Goal: Information Seeking & Learning: Learn about a topic

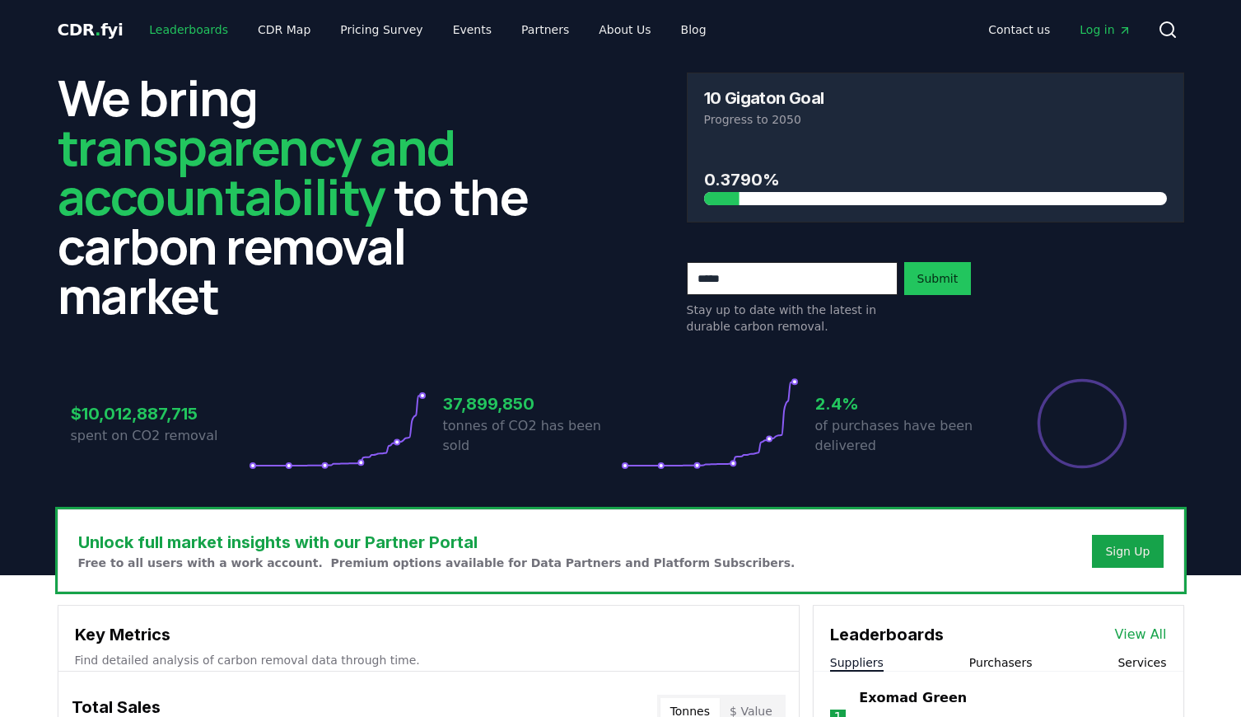
click at [177, 32] on link "Leaderboards" at bounding box center [188, 30] width 105 height 30
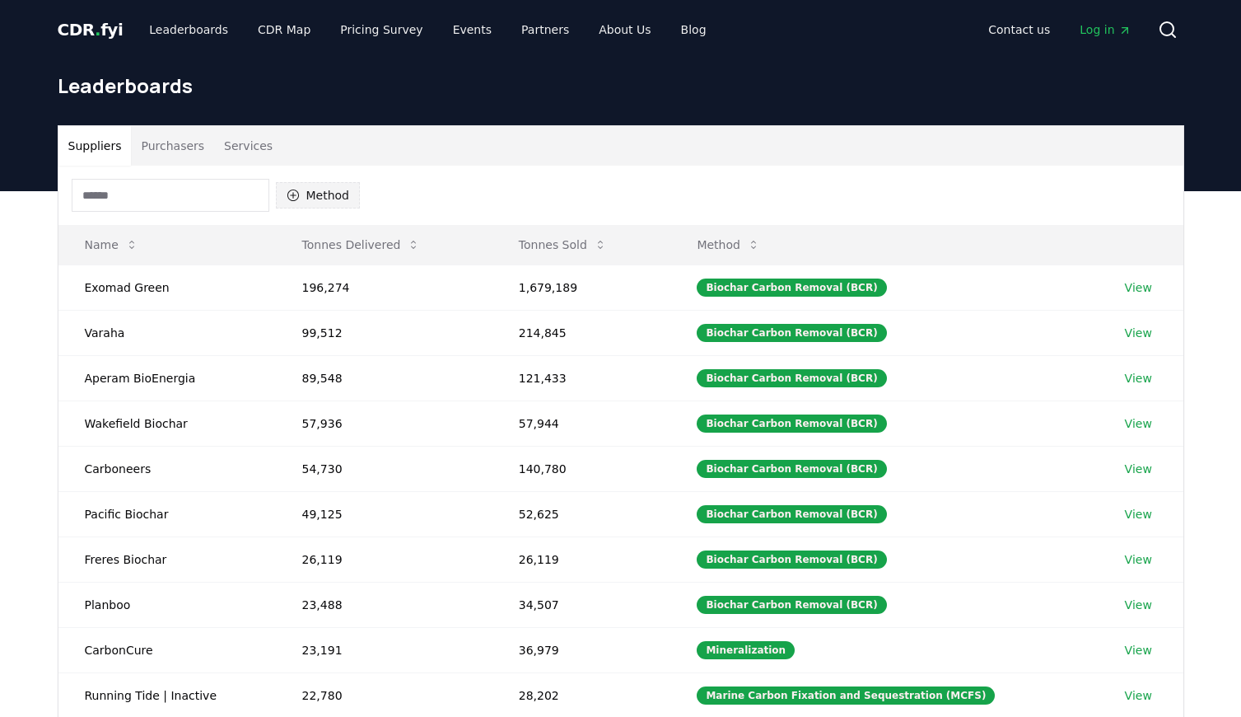
click at [308, 204] on button "Method" at bounding box center [318, 195] width 85 height 26
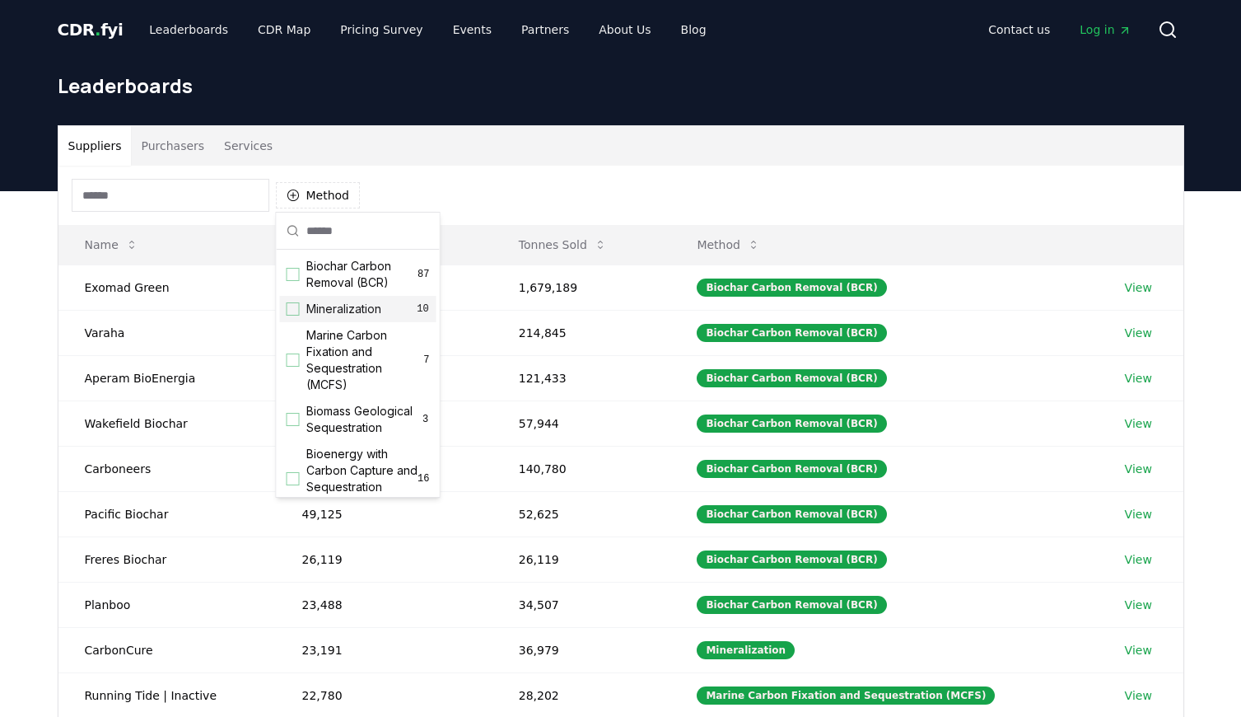
click at [296, 308] on div "Suggestions" at bounding box center [293, 308] width 13 height 13
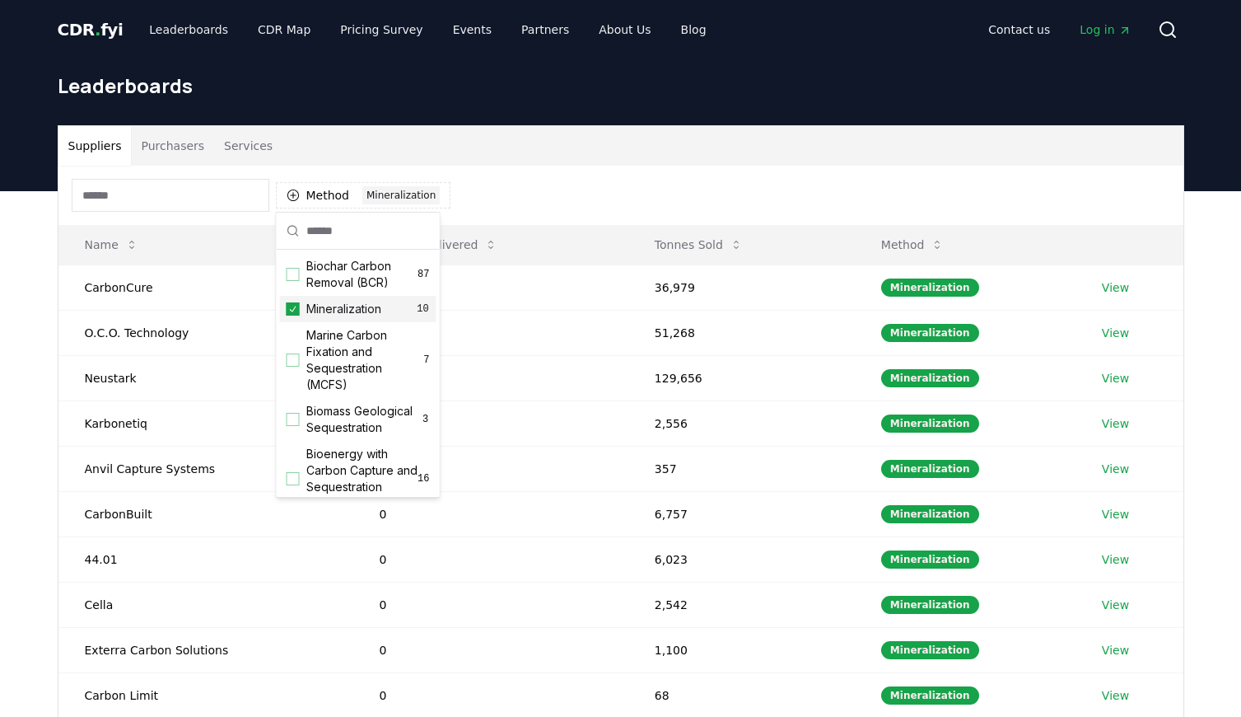
click at [293, 309] on icon "Suggestions" at bounding box center [293, 309] width 7 height 6
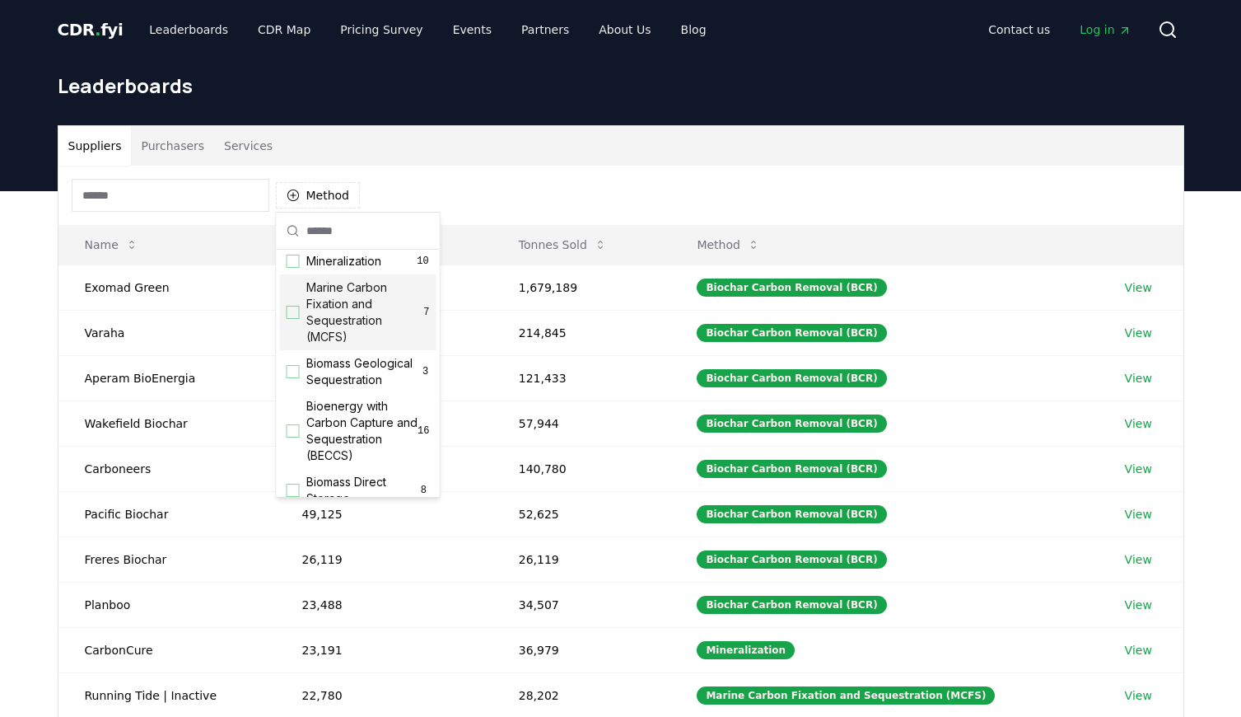
scroll to position [57, 0]
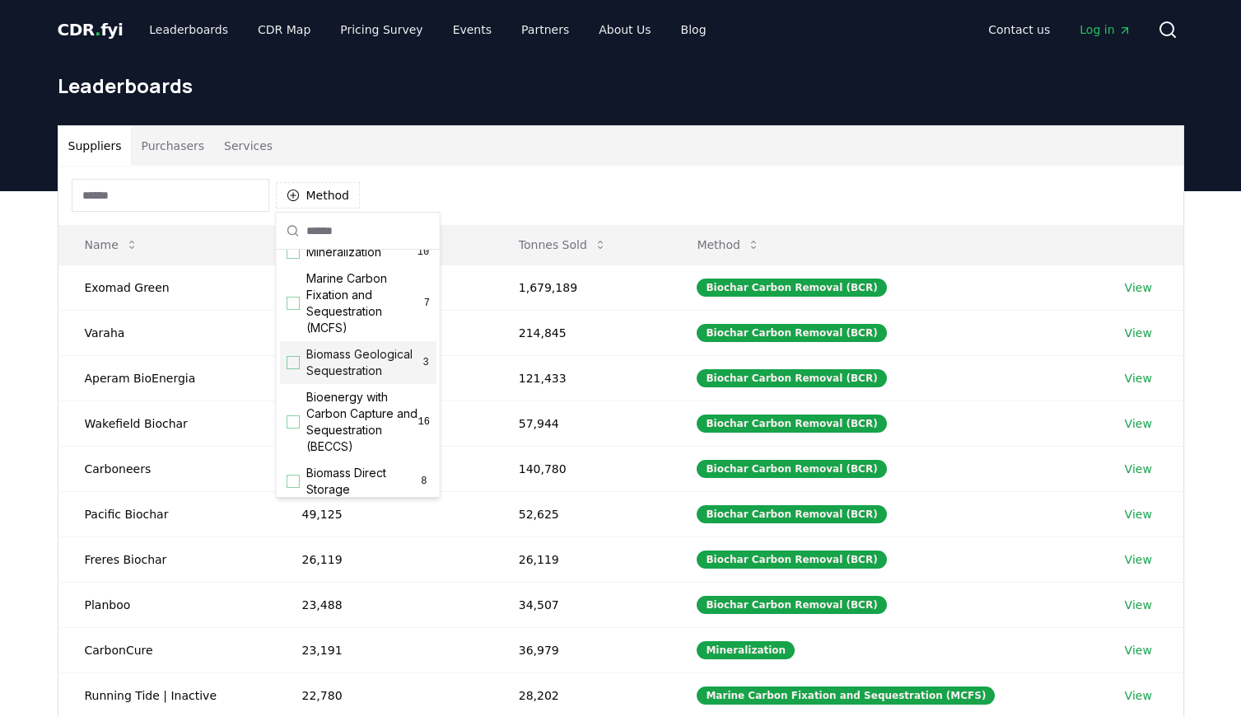
click at [293, 367] on div "Suggestions" at bounding box center [293, 362] width 13 height 13
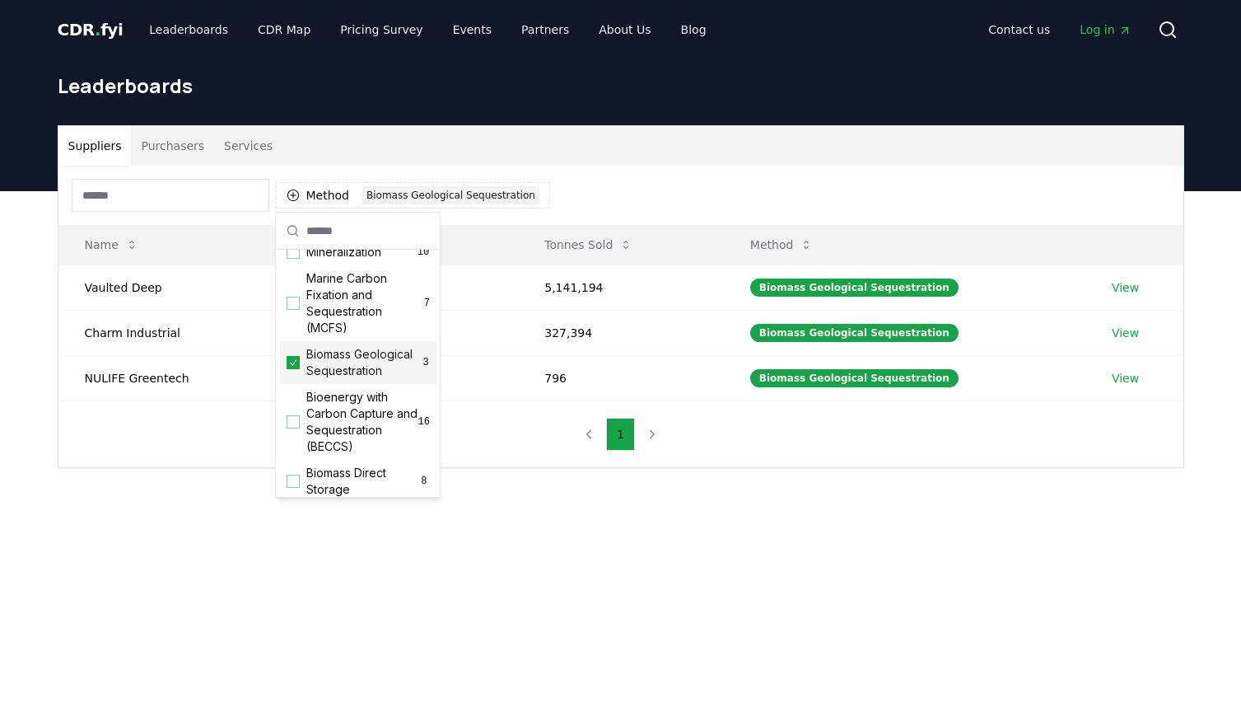
click at [293, 367] on icon "Suggestions" at bounding box center [293, 362] width 12 height 13
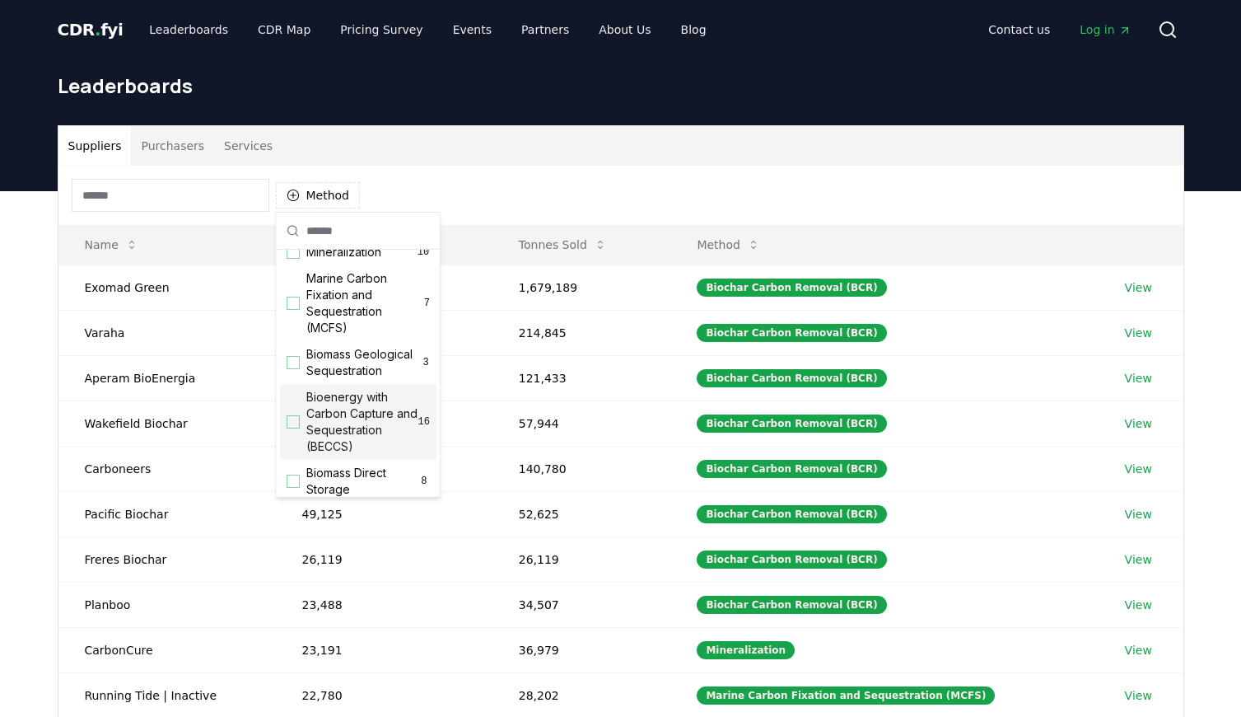
click at [295, 419] on div "Suggestions" at bounding box center [293, 421] width 13 height 13
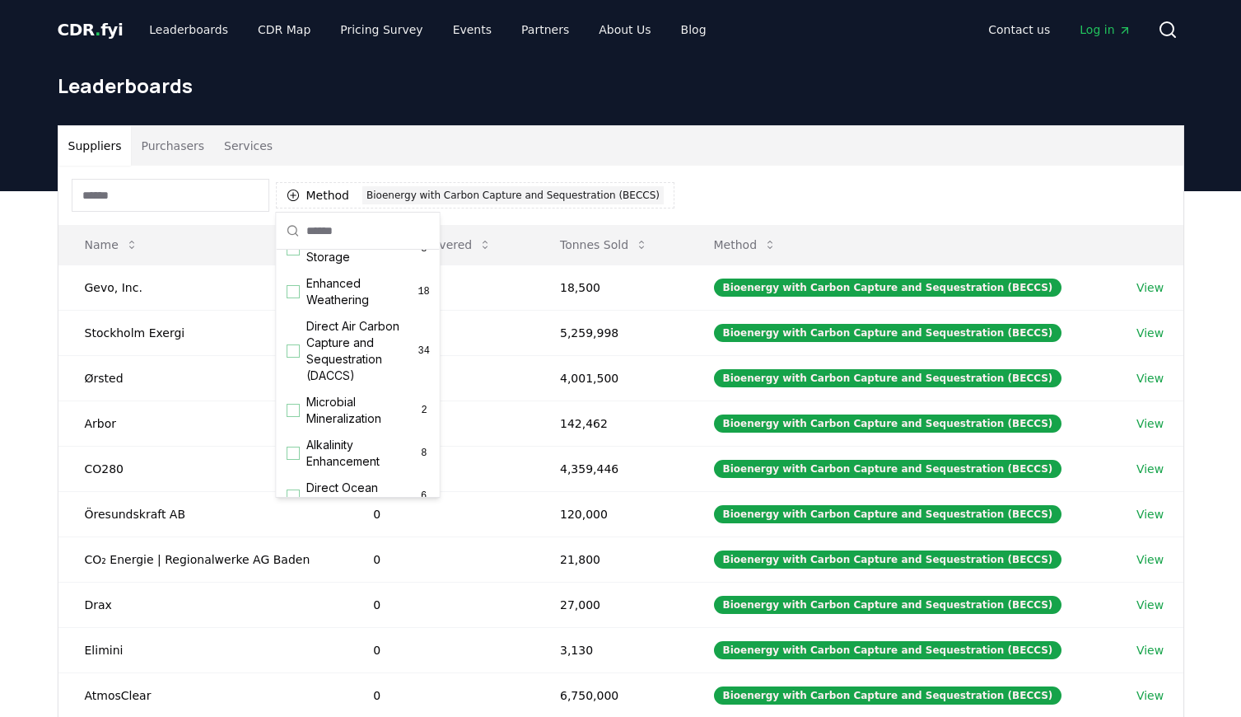
scroll to position [301, 0]
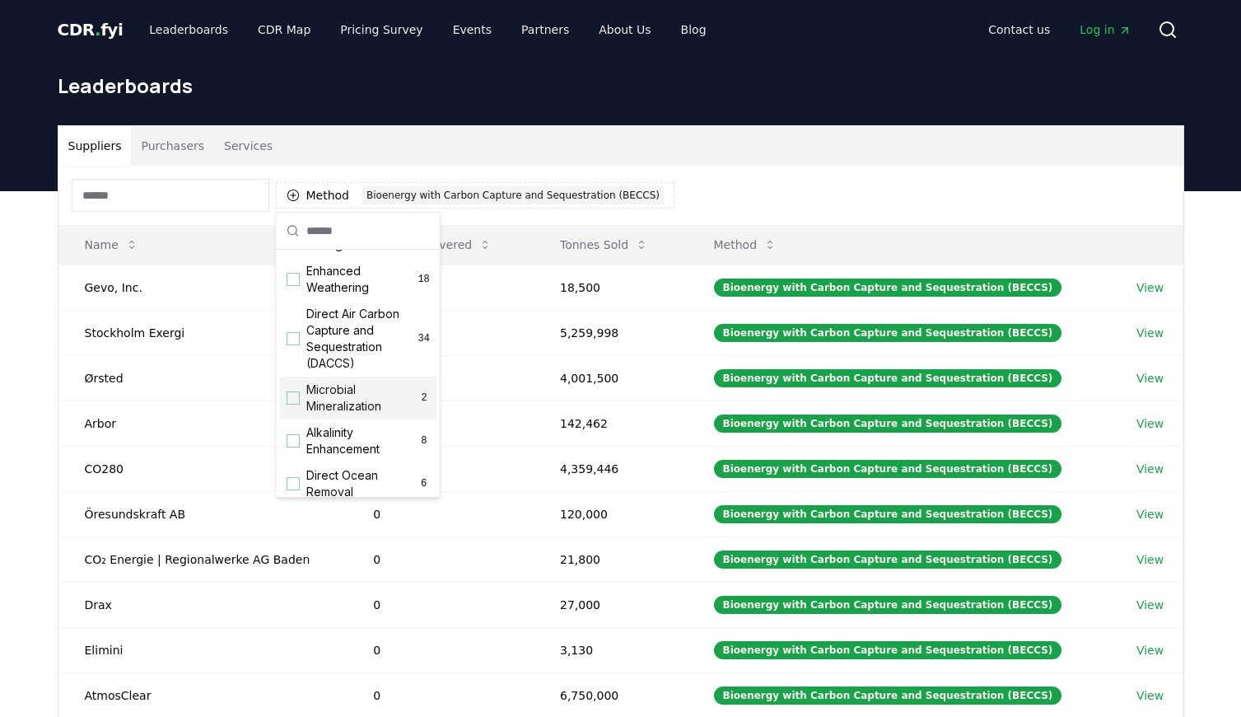
click at [778, 176] on div "Method 1 Bioenergy with Carbon Capture and Sequestration (BECCS)" at bounding box center [620, 195] width 1125 height 59
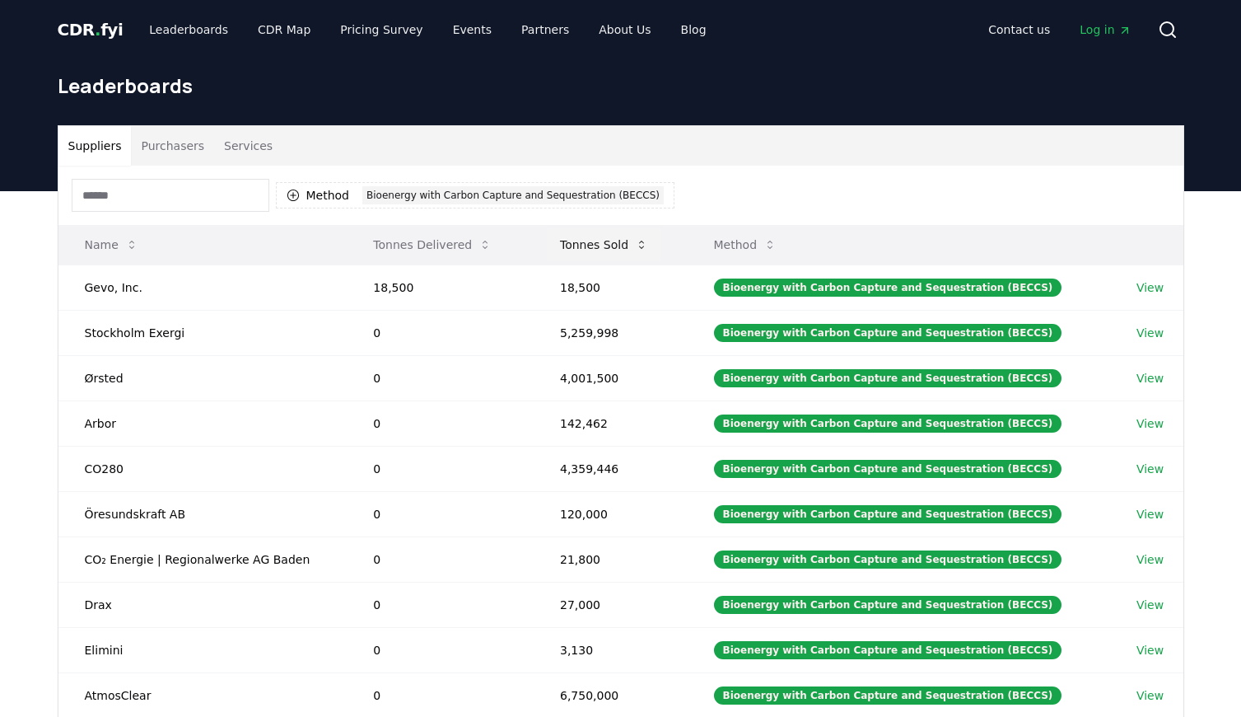
click at [642, 238] on icon at bounding box center [641, 244] width 13 height 13
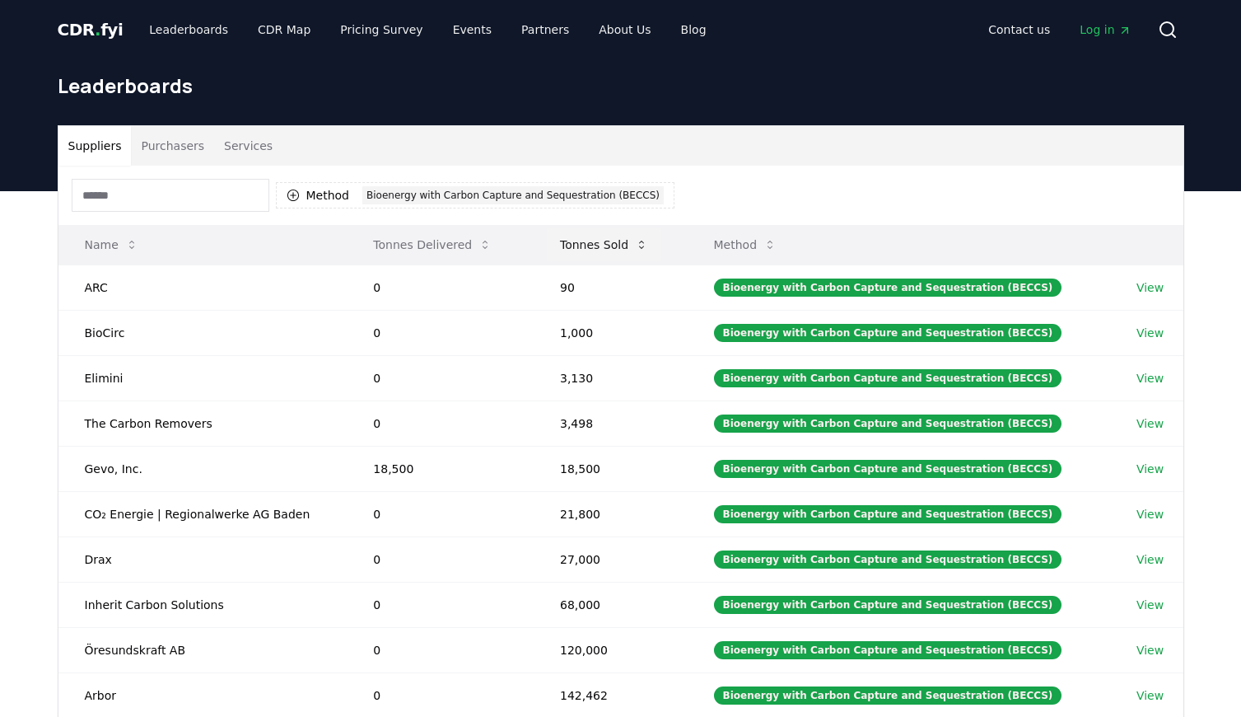
click at [642, 238] on icon at bounding box center [641, 244] width 13 height 13
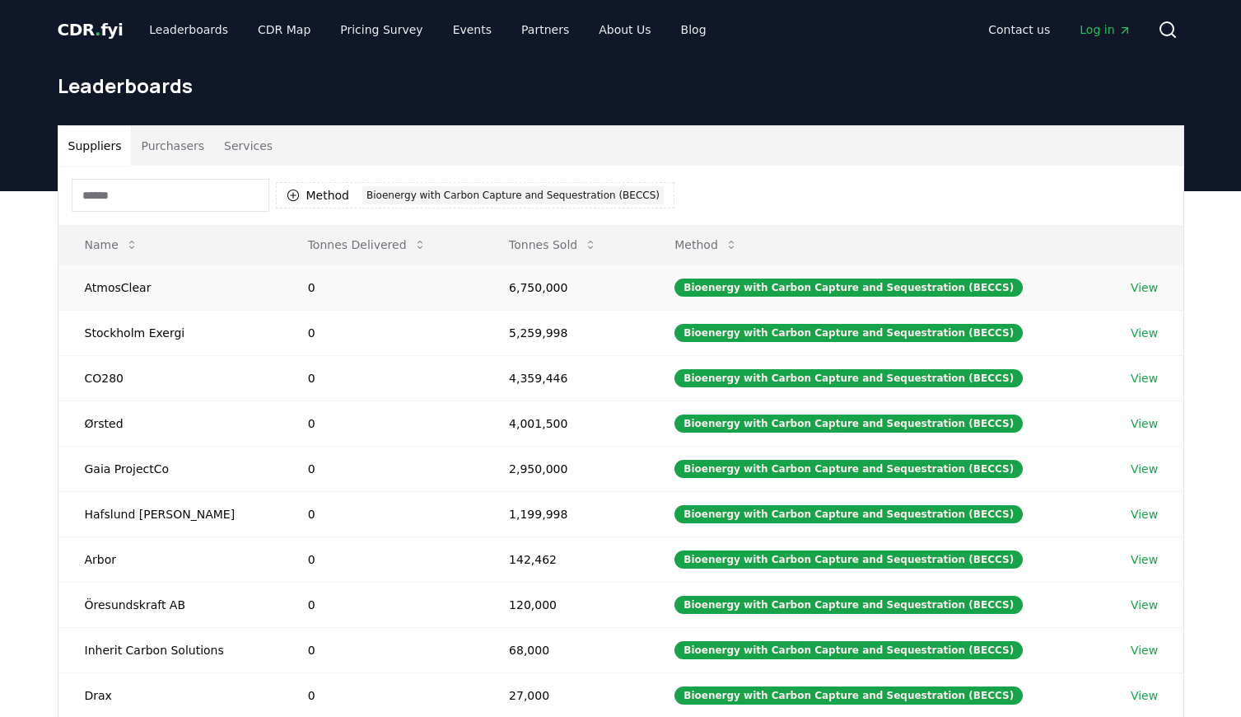
click at [1147, 291] on link "View" at bounding box center [1144, 287] width 27 height 16
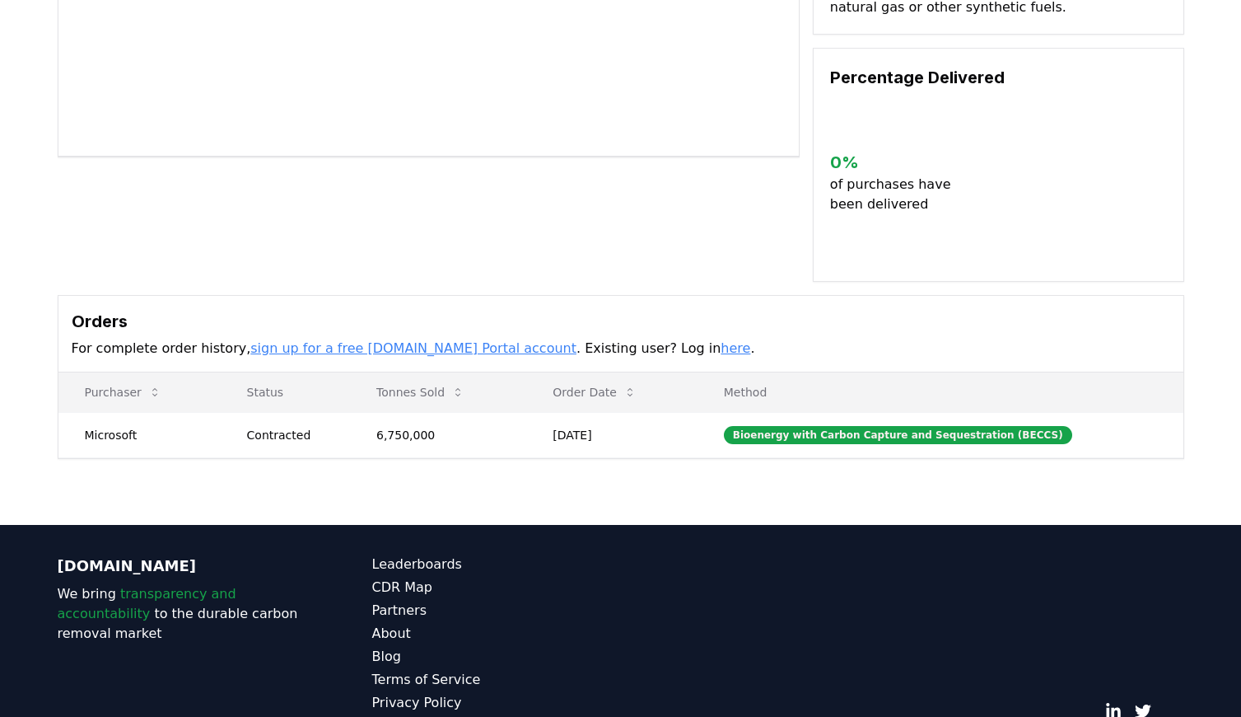
scroll to position [325, 0]
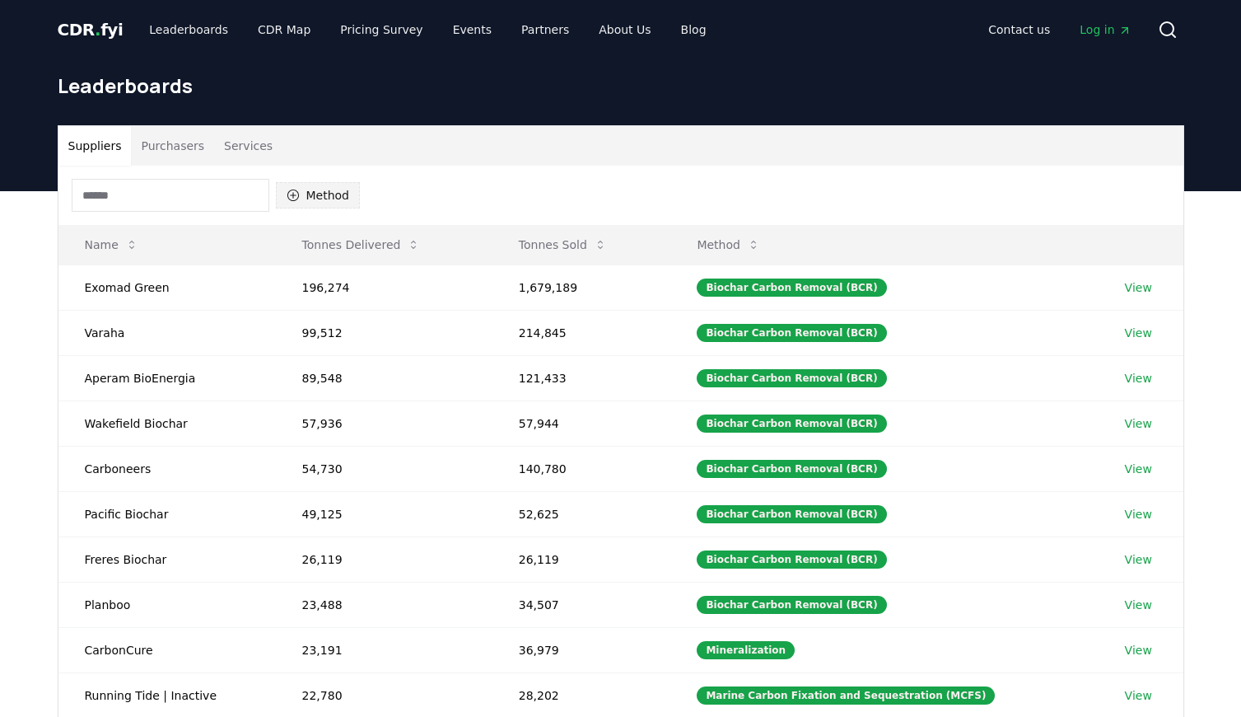
click at [300, 196] on button "Method" at bounding box center [318, 195] width 85 height 26
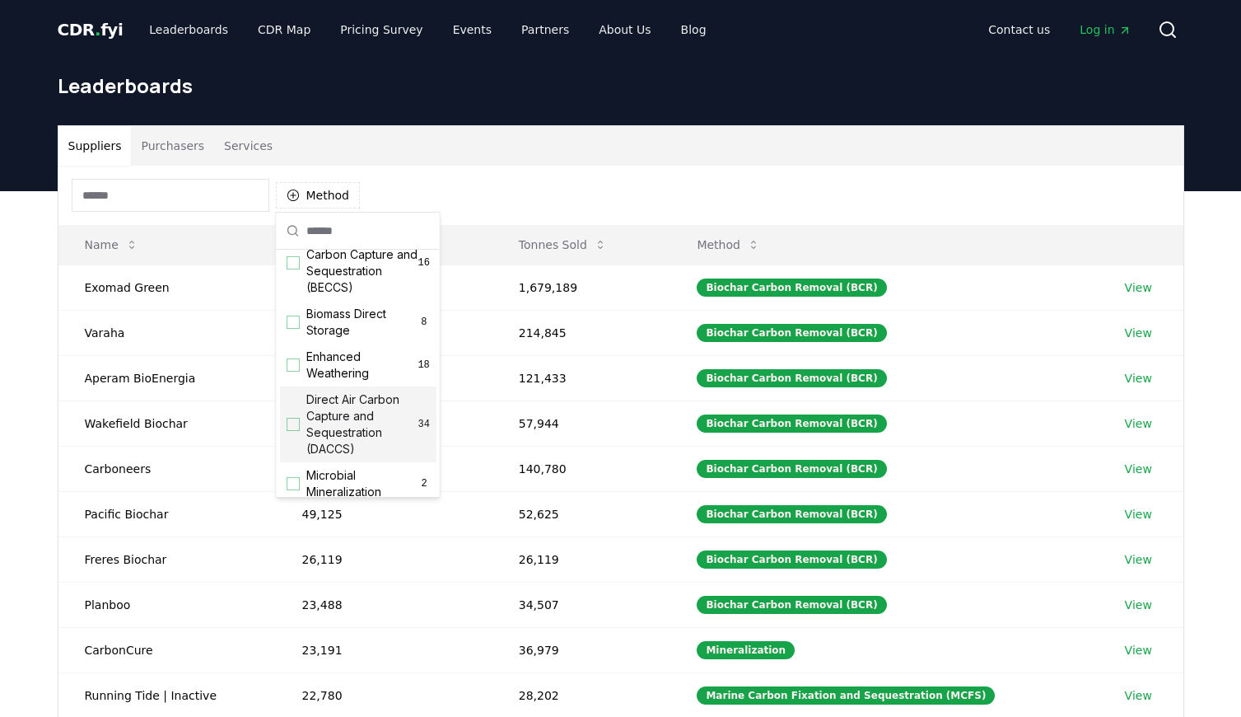
scroll to position [162, 0]
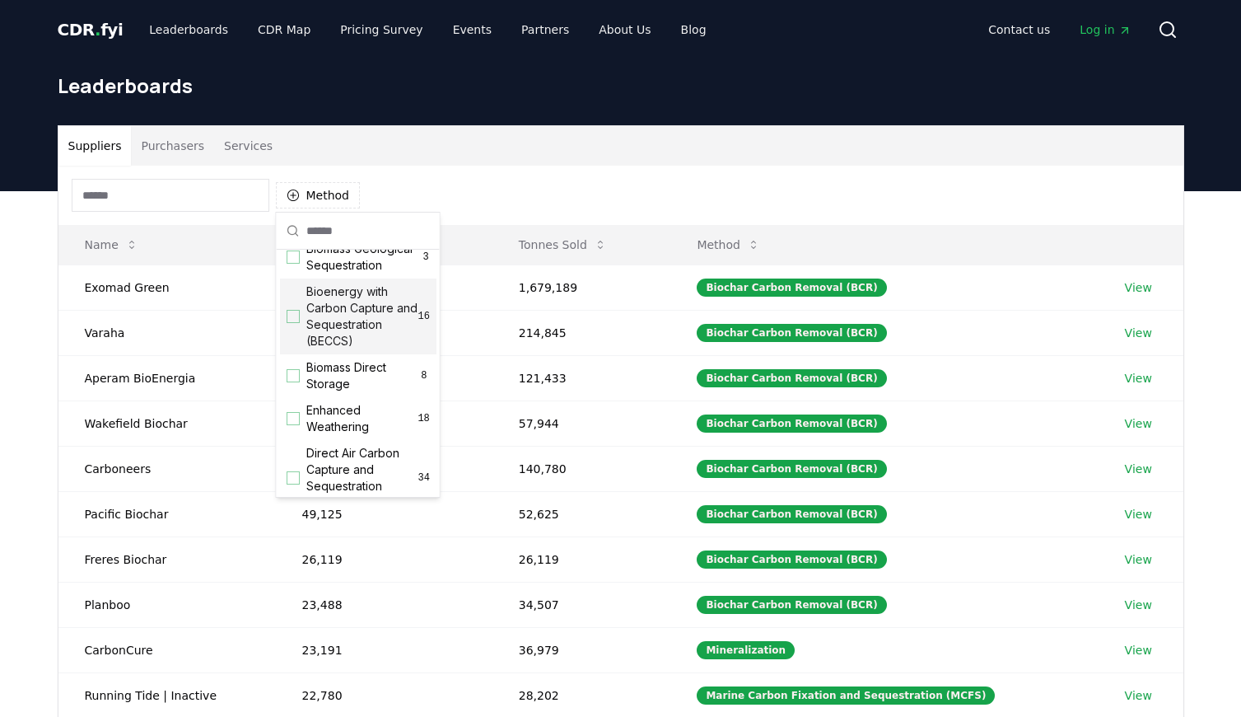
click at [292, 315] on div "Suggestions" at bounding box center [293, 316] width 13 height 13
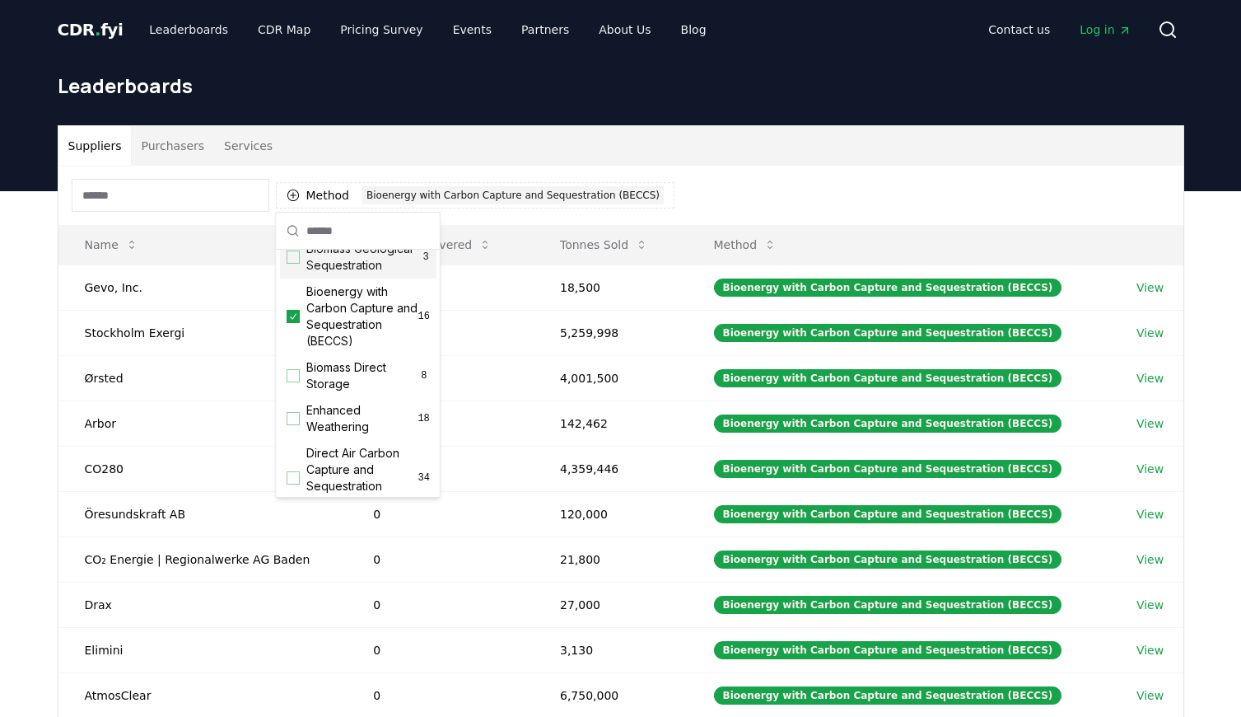
click at [791, 166] on div "Method 1 Bioenergy with Carbon Capture and Sequestration (BECCS)" at bounding box center [620, 195] width 1125 height 59
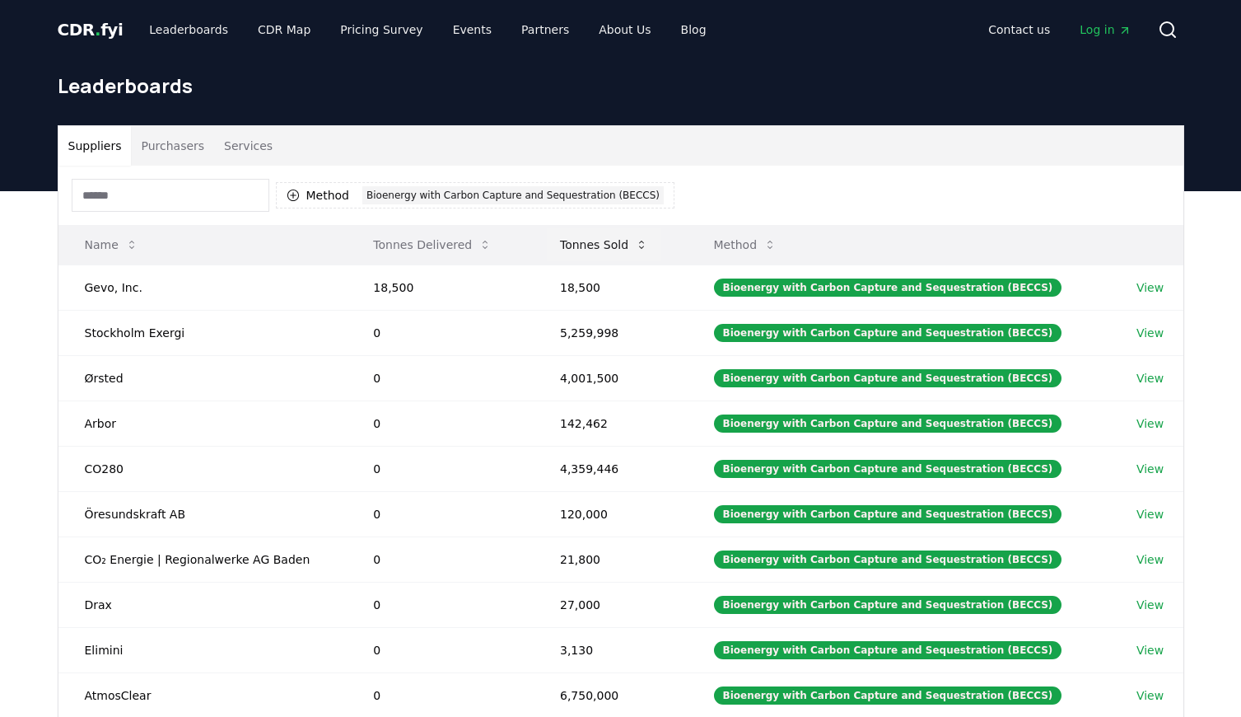
click at [608, 245] on button "Tonnes Sold" at bounding box center [604, 244] width 114 height 33
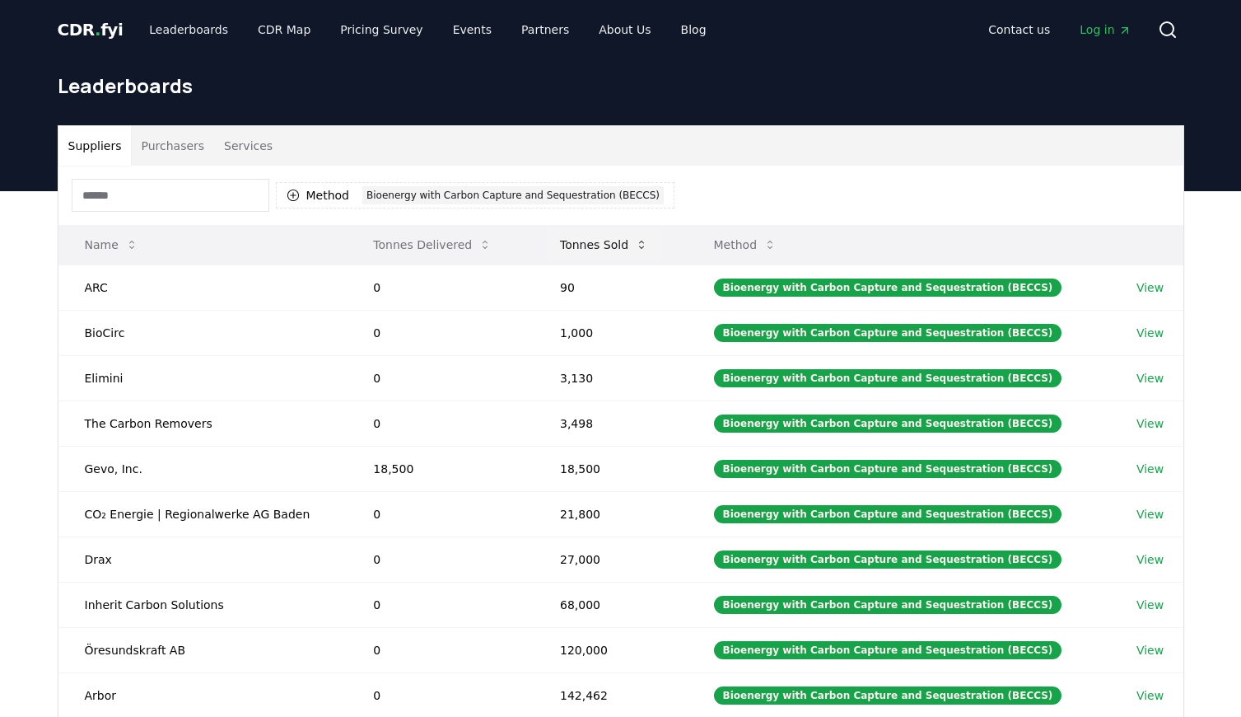
click at [608, 245] on button "Tonnes Sold" at bounding box center [604, 244] width 114 height 33
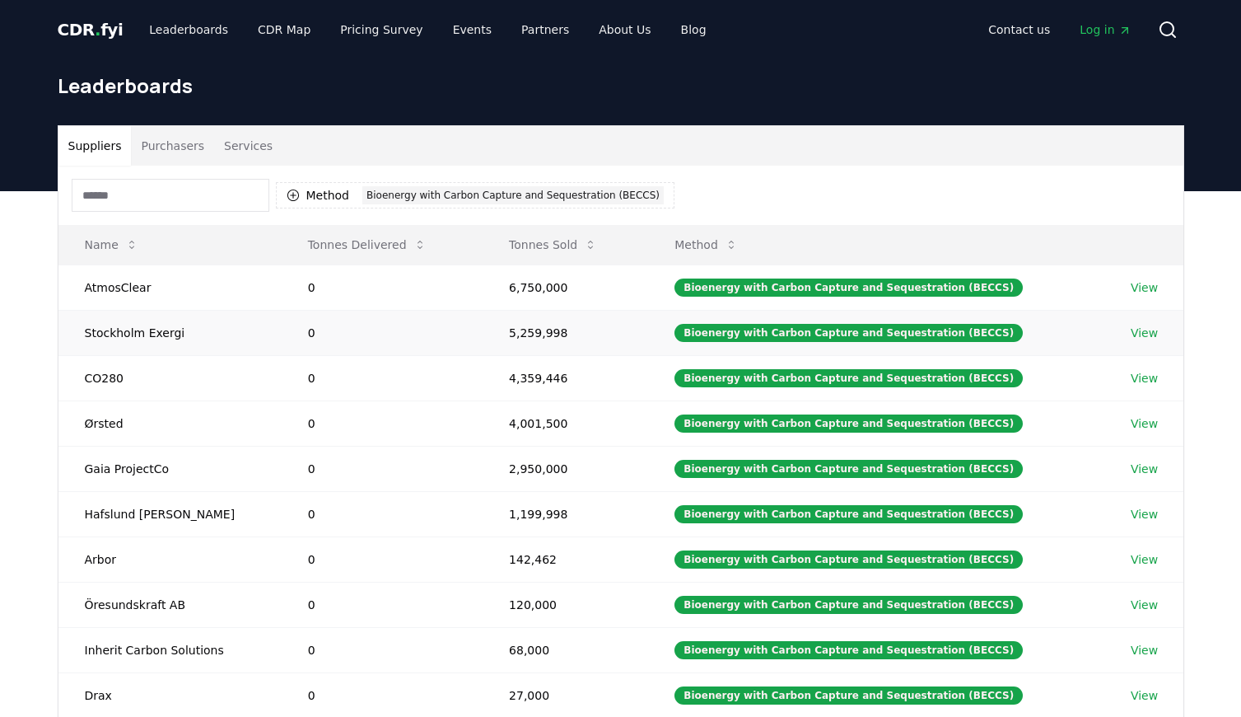
click at [1149, 331] on link "View" at bounding box center [1144, 333] width 27 height 16
click at [1228, 372] on div "Suppliers Purchasers Services Method 1 Bioenergy with Carbon Capture and Seques…" at bounding box center [620, 521] width 1241 height 660
click at [1138, 333] on link "View" at bounding box center [1144, 333] width 27 height 16
click at [1137, 374] on link "View" at bounding box center [1144, 378] width 27 height 16
click at [1141, 420] on link "View" at bounding box center [1144, 423] width 27 height 16
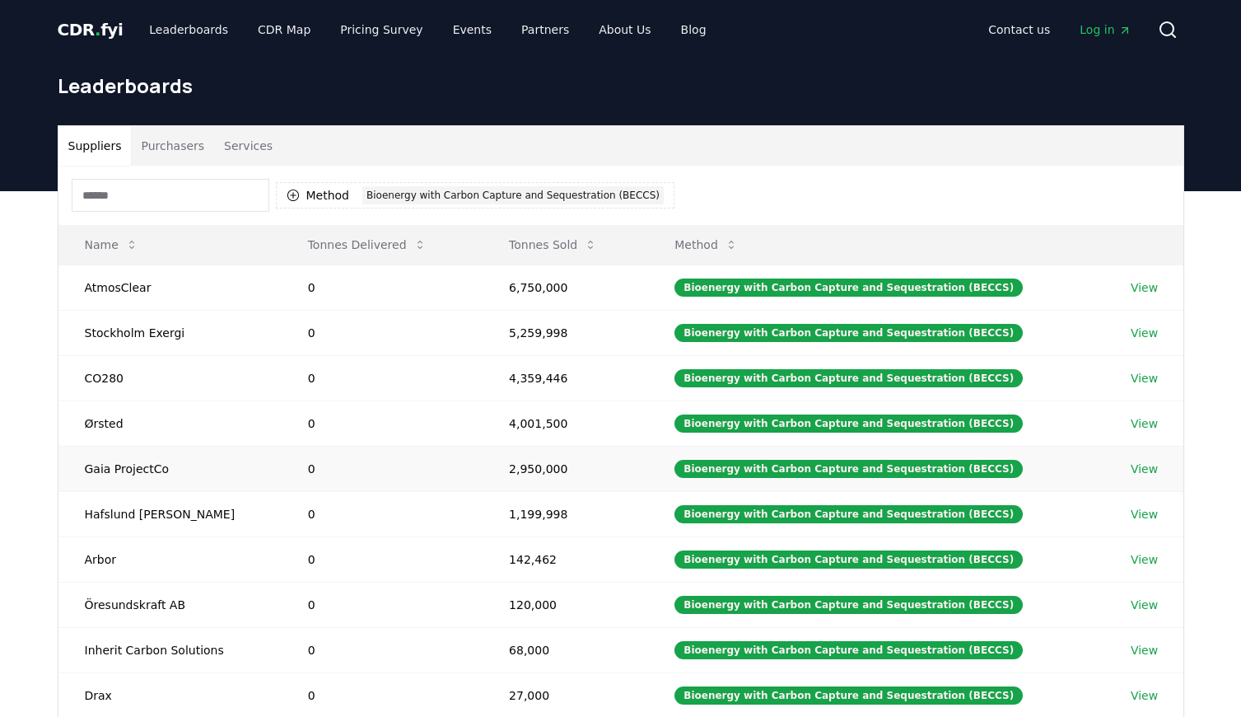
click at [1144, 467] on link "View" at bounding box center [1144, 468] width 27 height 16
click at [1138, 466] on link "View" at bounding box center [1144, 468] width 27 height 16
click at [1141, 512] on link "View" at bounding box center [1144, 514] width 27 height 16
click at [325, 195] on button "Method 1 Bioenergy with Carbon Capture and Sequestration (BECCS)" at bounding box center [476, 195] width 400 height 26
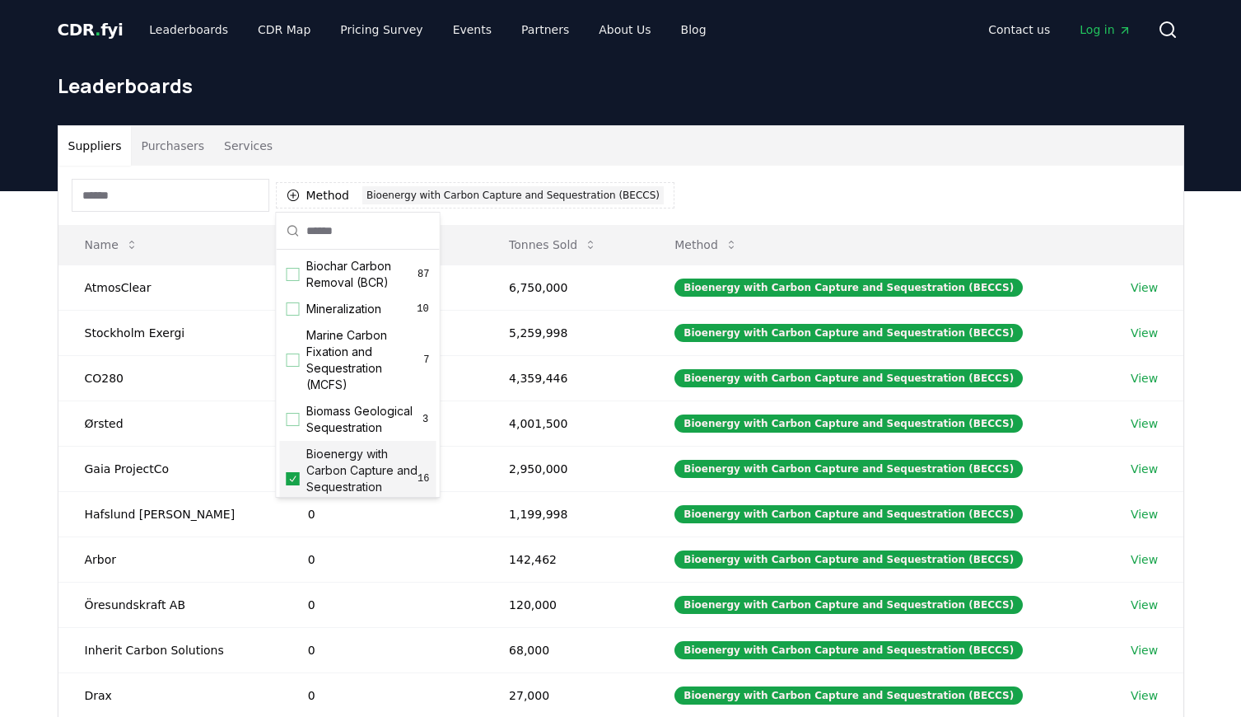
click at [295, 480] on icon "Suggestions" at bounding box center [293, 478] width 12 height 13
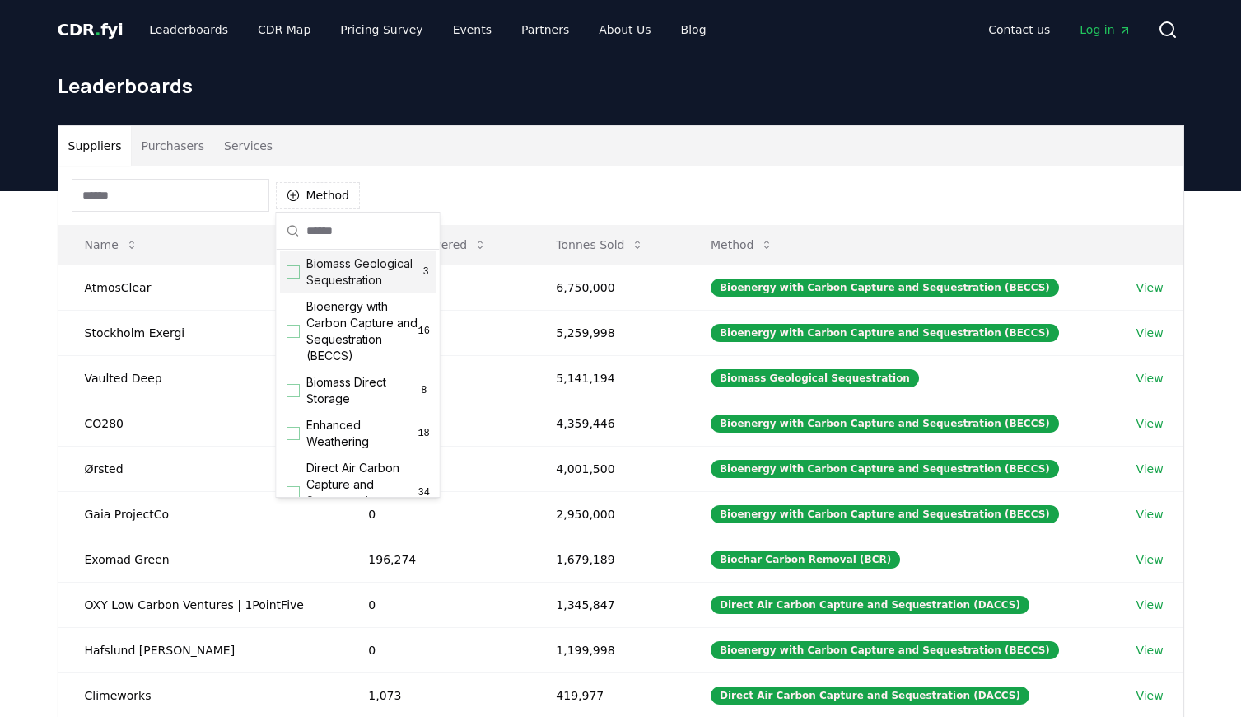
scroll to position [148, 0]
click at [299, 329] on div "Suggestions" at bounding box center [293, 330] width 13 height 13
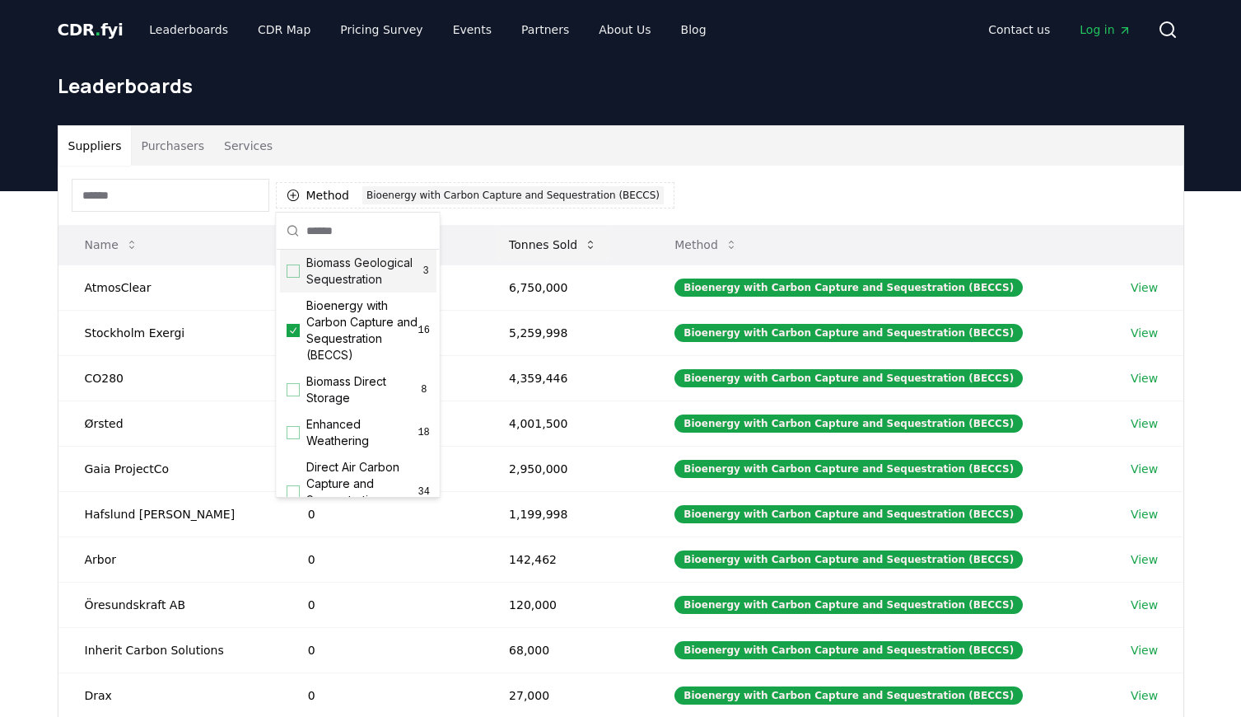
click at [518, 239] on button "Tonnes Sold" at bounding box center [553, 244] width 114 height 33
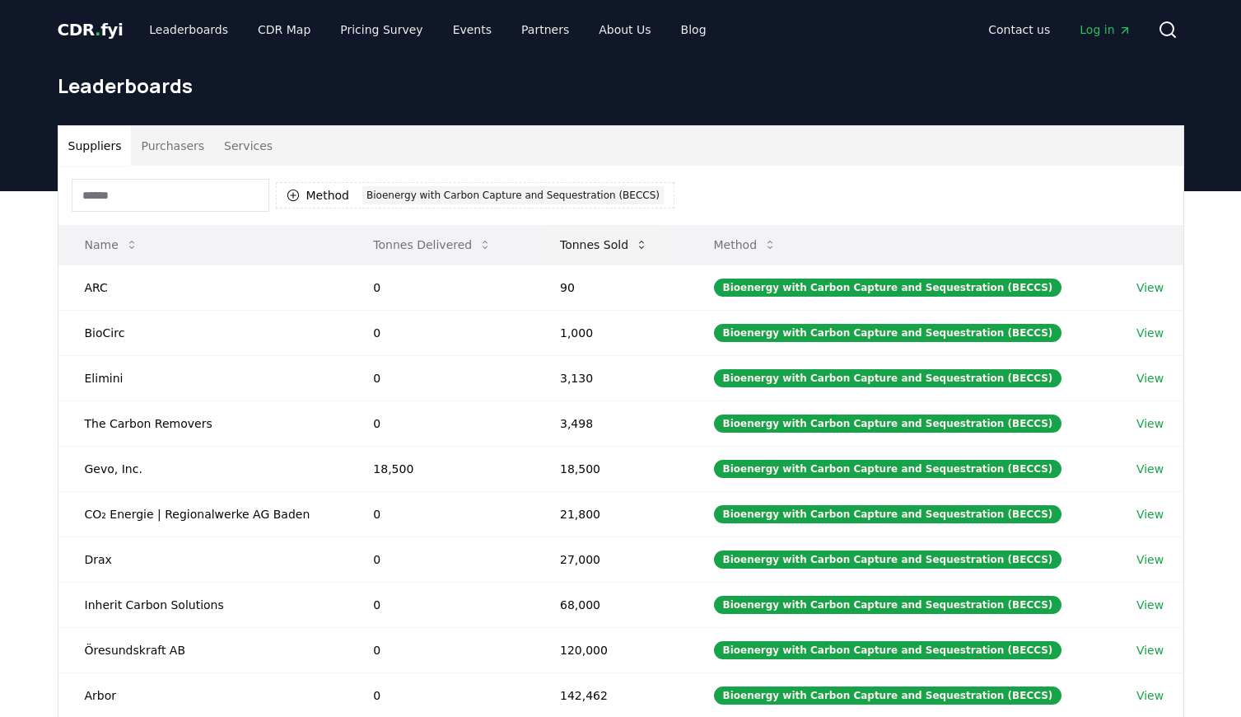
click at [573, 241] on button "Tonnes Sold" at bounding box center [604, 244] width 114 height 33
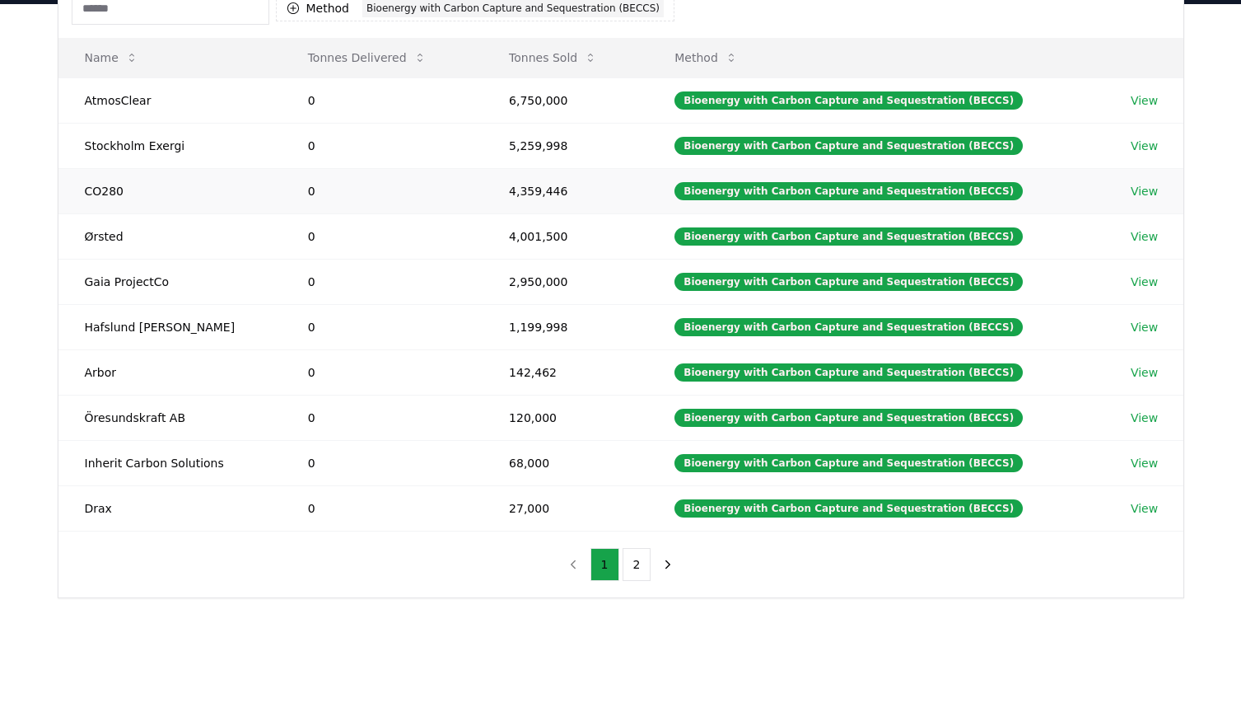
scroll to position [231, 0]
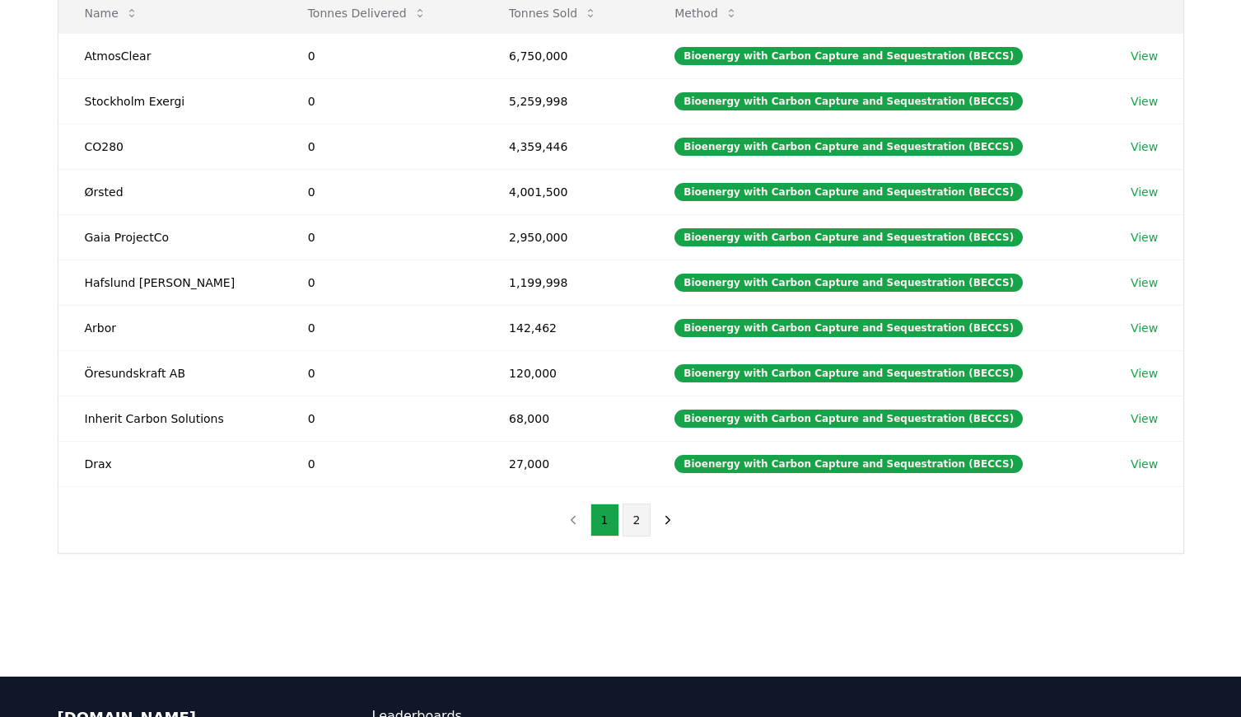
click at [628, 512] on button "2" at bounding box center [637, 519] width 29 height 33
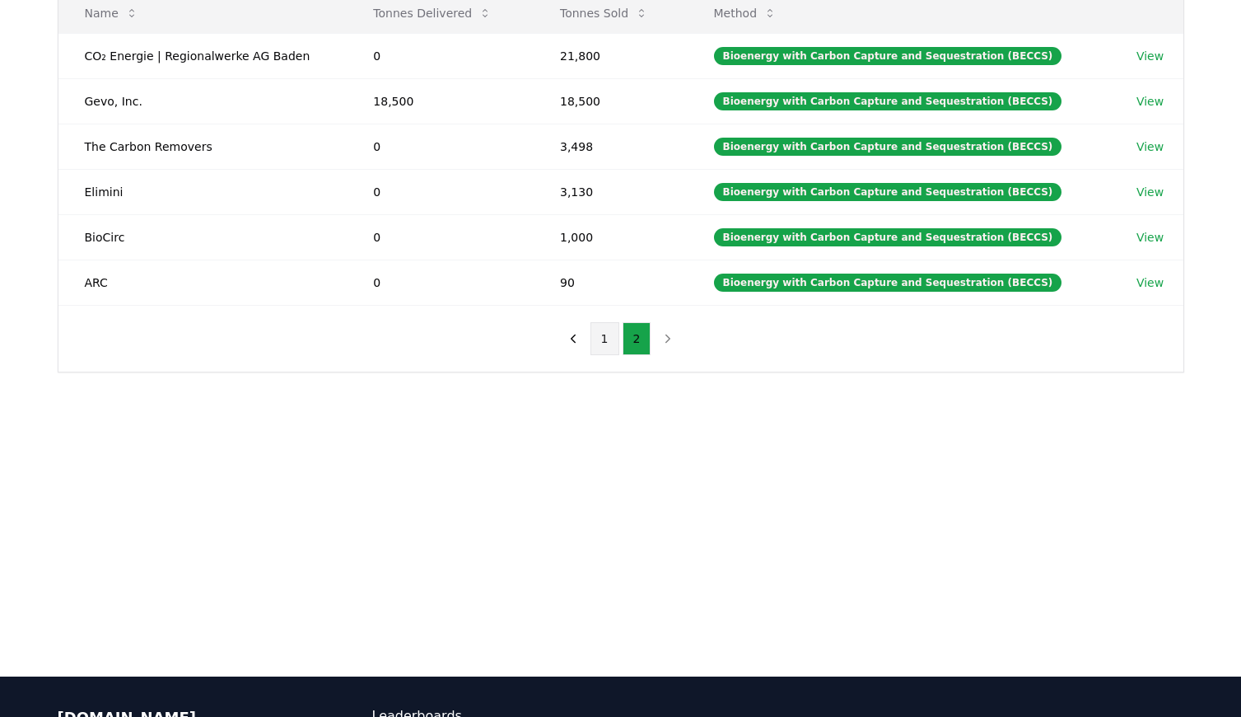
click at [600, 343] on button "1" at bounding box center [605, 338] width 29 height 33
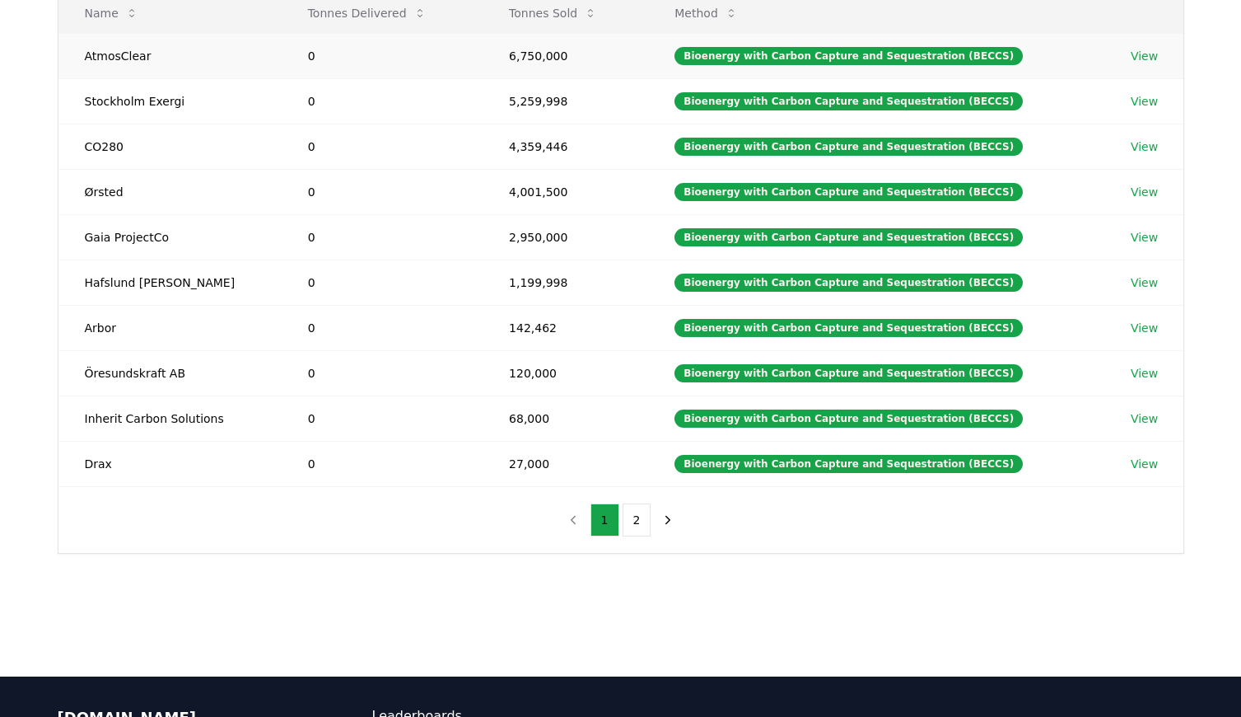
scroll to position [0, 0]
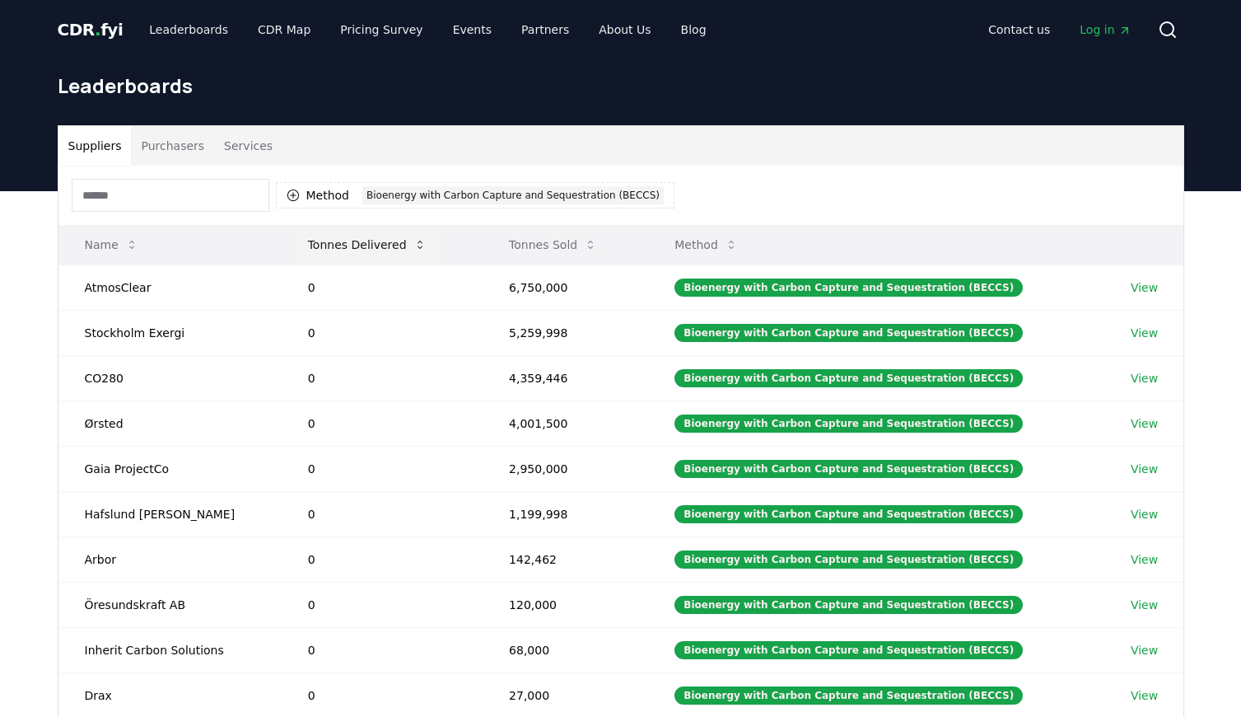
click at [357, 245] on button "Tonnes Delivered" at bounding box center [367, 244] width 145 height 33
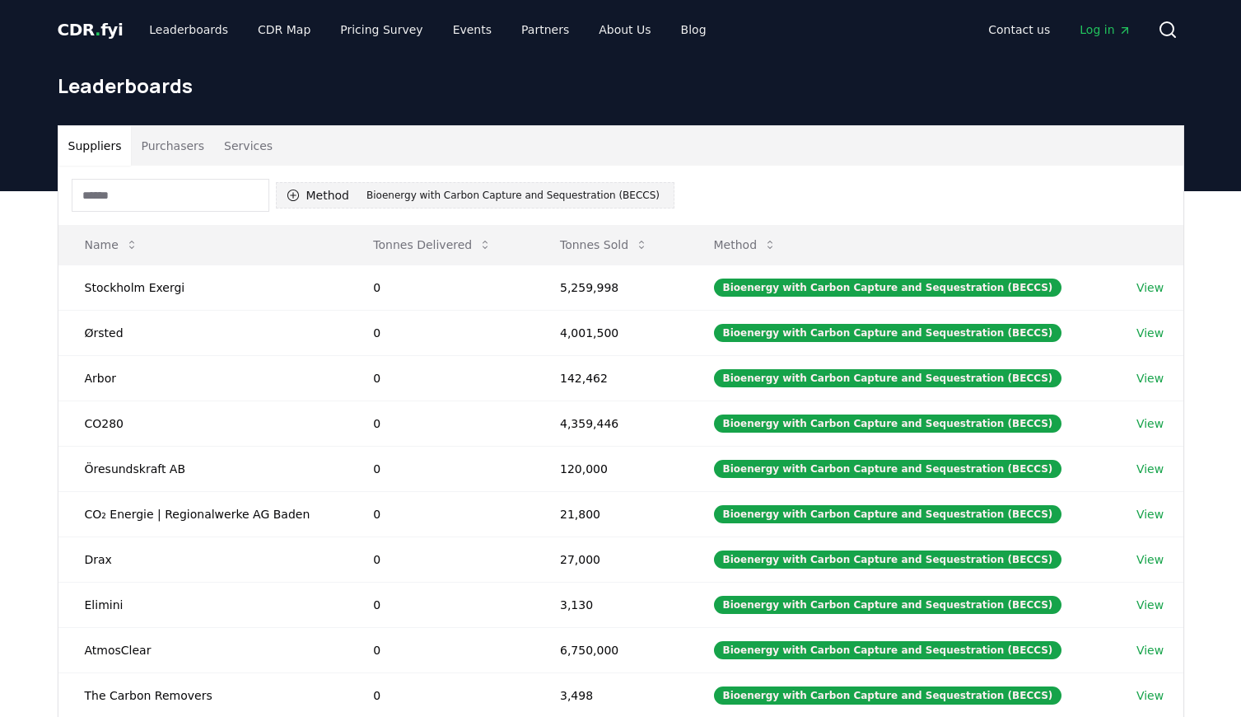
click at [522, 193] on div "Bioenergy with Carbon Capture and Sequestration (BECCS)" at bounding box center [512, 195] width 301 height 18
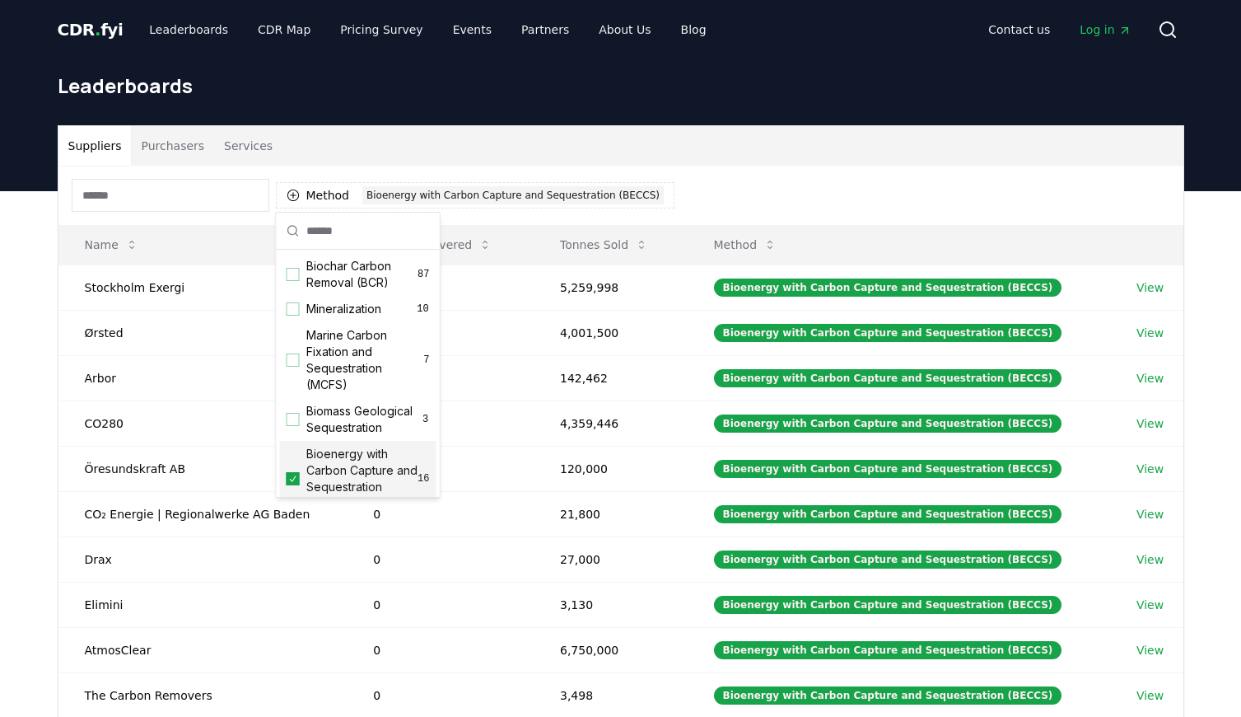
click at [290, 481] on icon "Suggestions" at bounding box center [293, 478] width 12 height 13
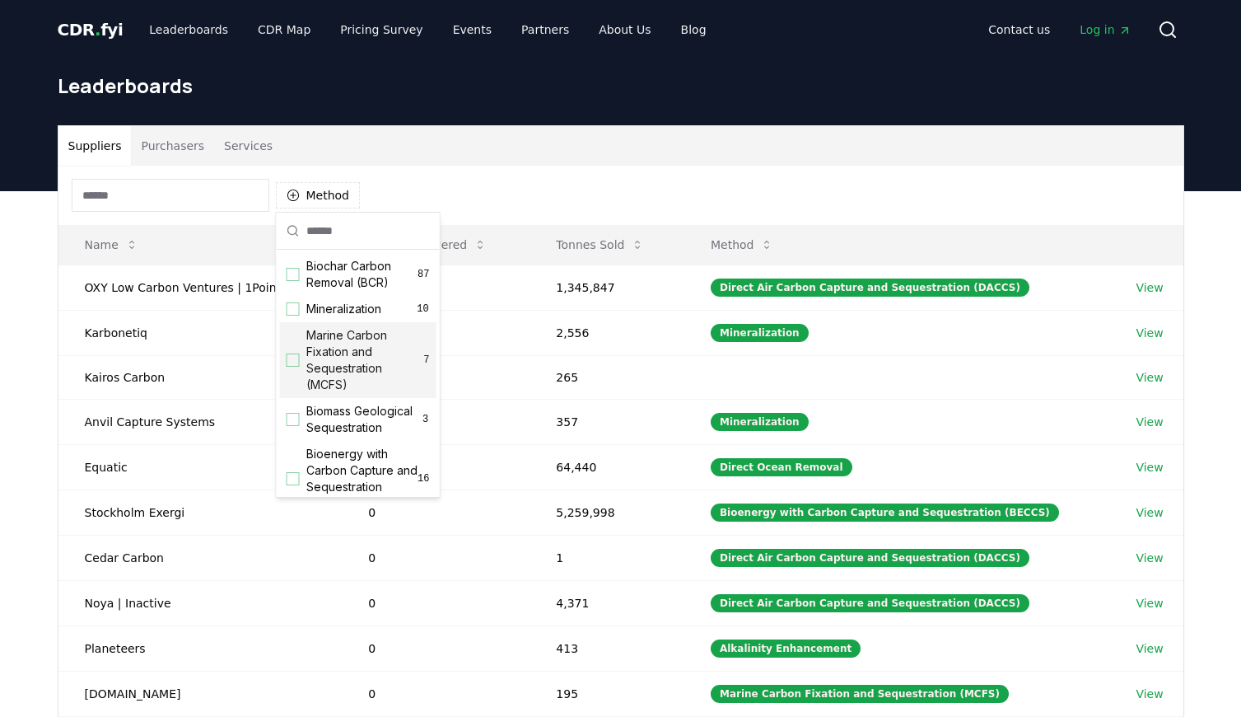
click at [171, 138] on button "Purchasers" at bounding box center [172, 146] width 83 height 40
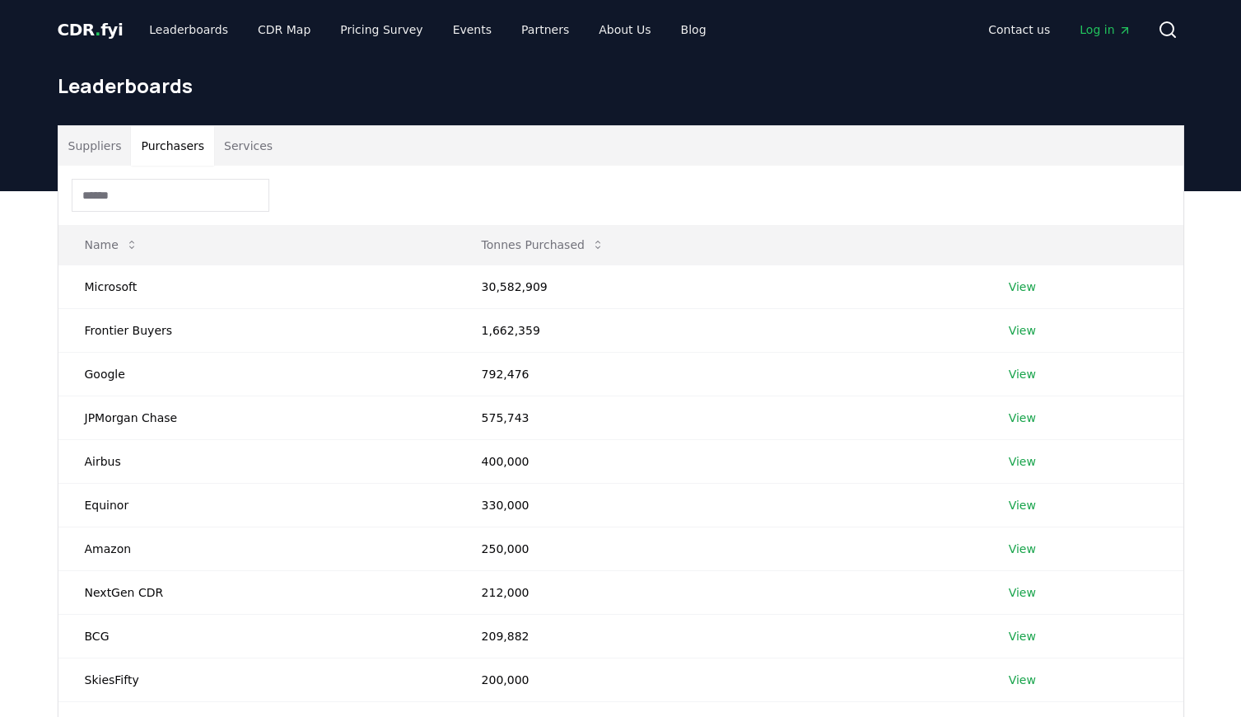
click at [238, 147] on button "Services" at bounding box center [248, 146] width 68 height 40
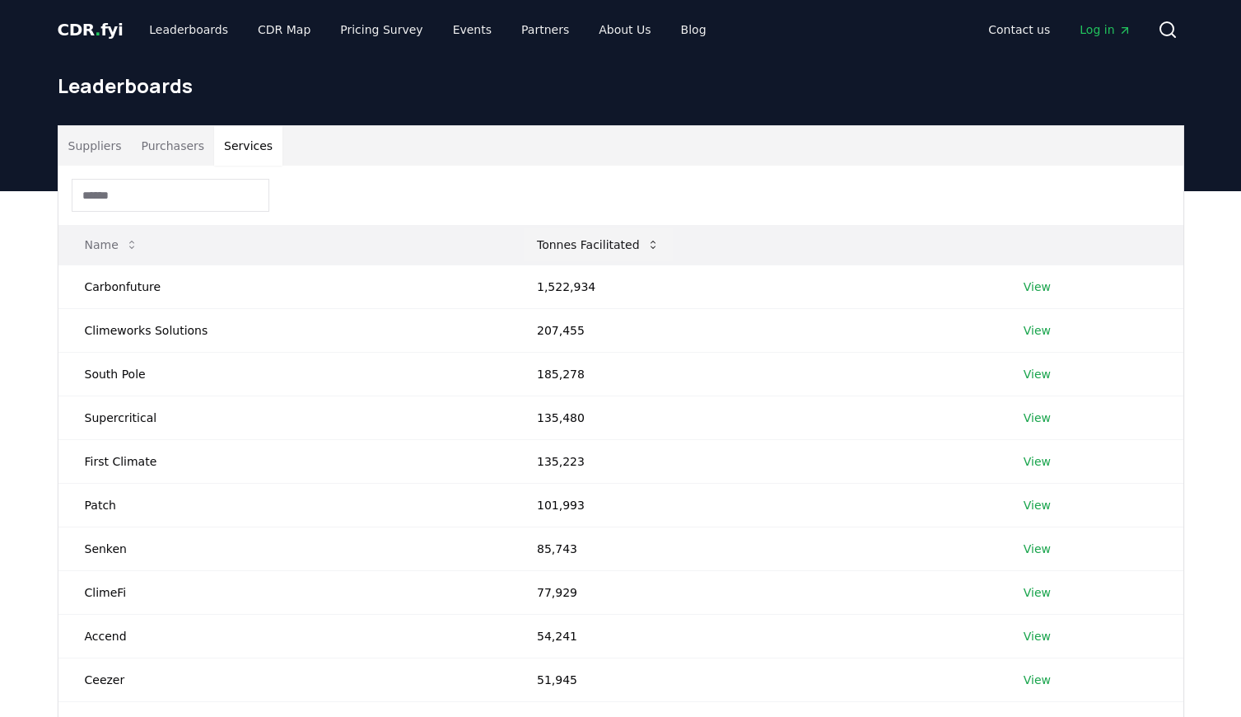
click at [595, 245] on button "Tonnes Facilitated" at bounding box center [598, 244] width 149 height 33
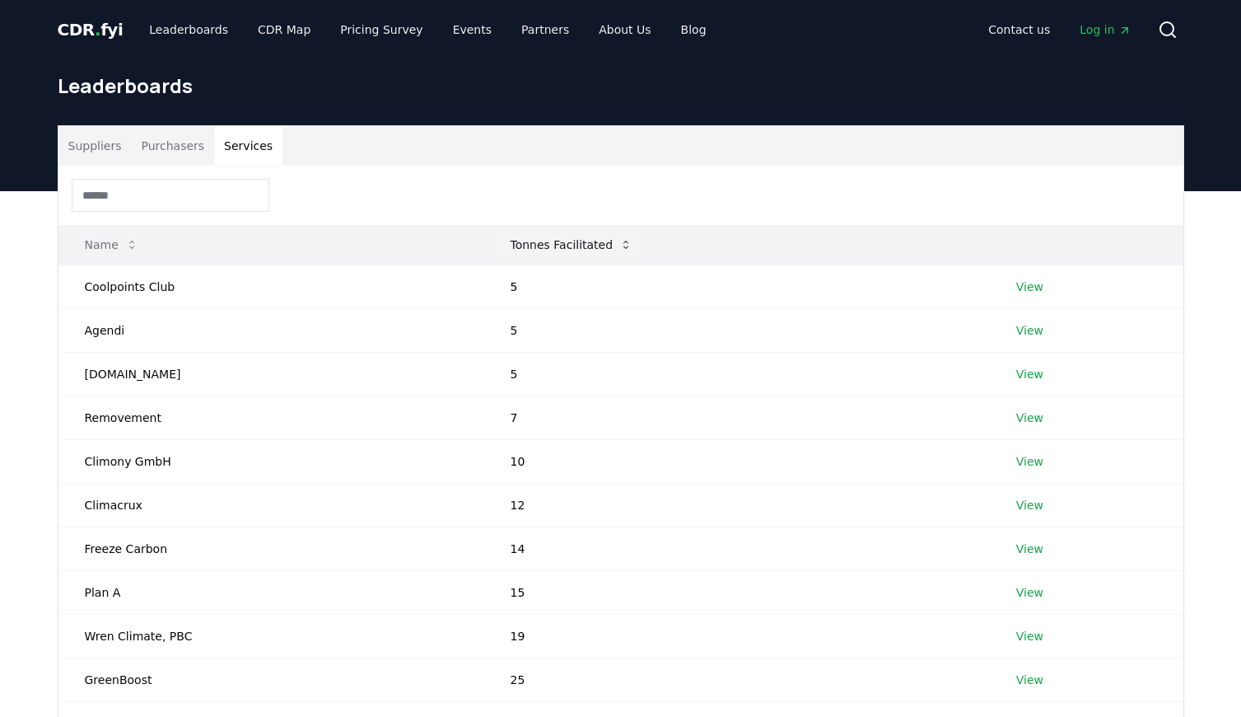
click at [595, 245] on button "Tonnes Facilitated" at bounding box center [572, 244] width 149 height 33
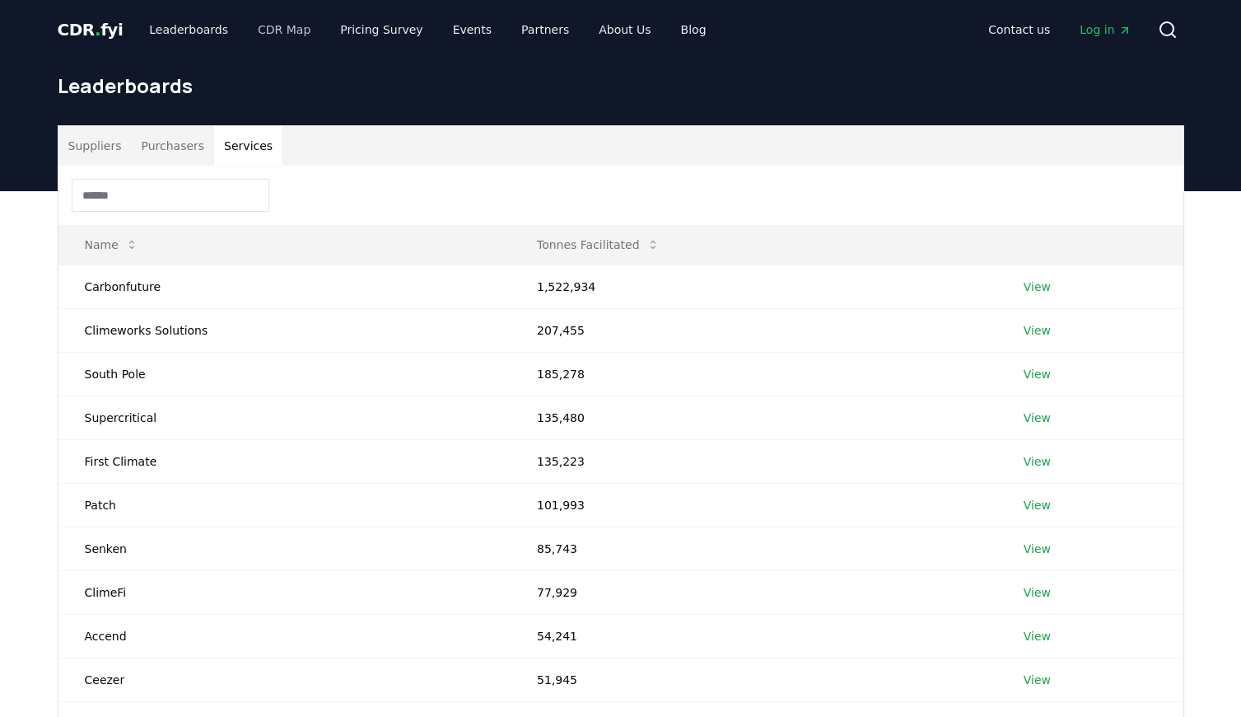
click at [273, 32] on link "CDR Map" at bounding box center [284, 30] width 79 height 30
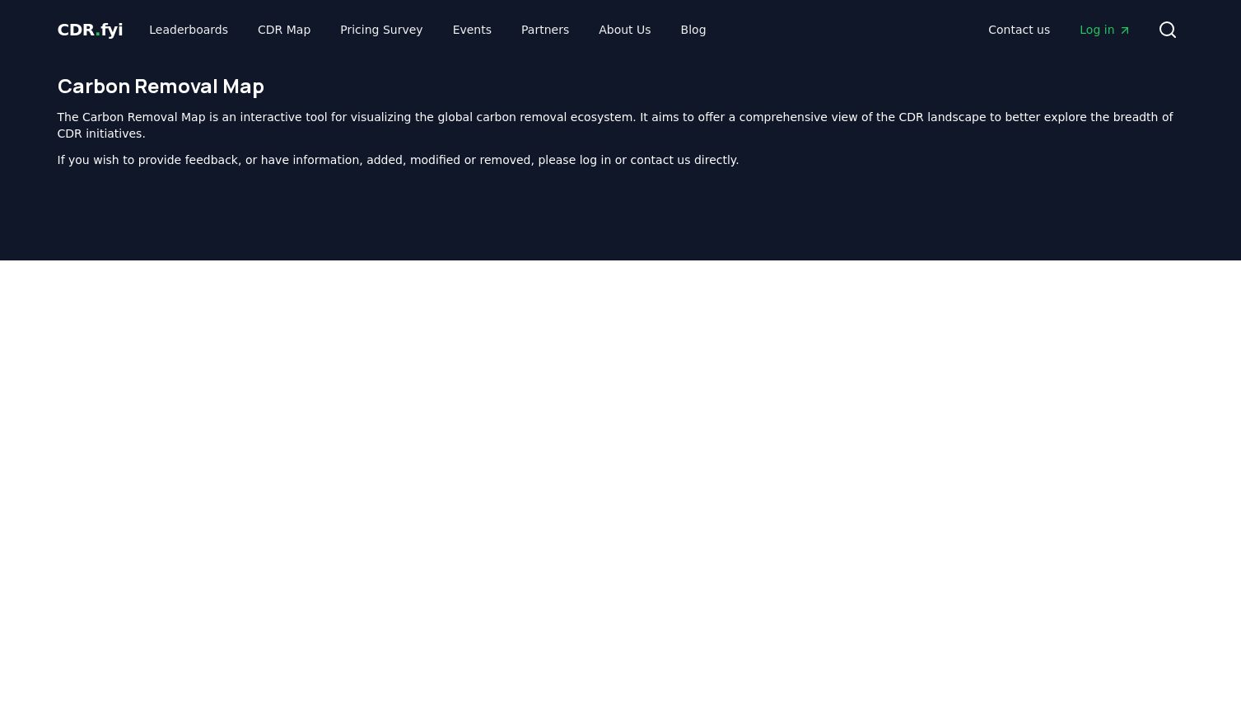
click at [105, 34] on span "CDR . fyi" at bounding box center [91, 30] width 66 height 20
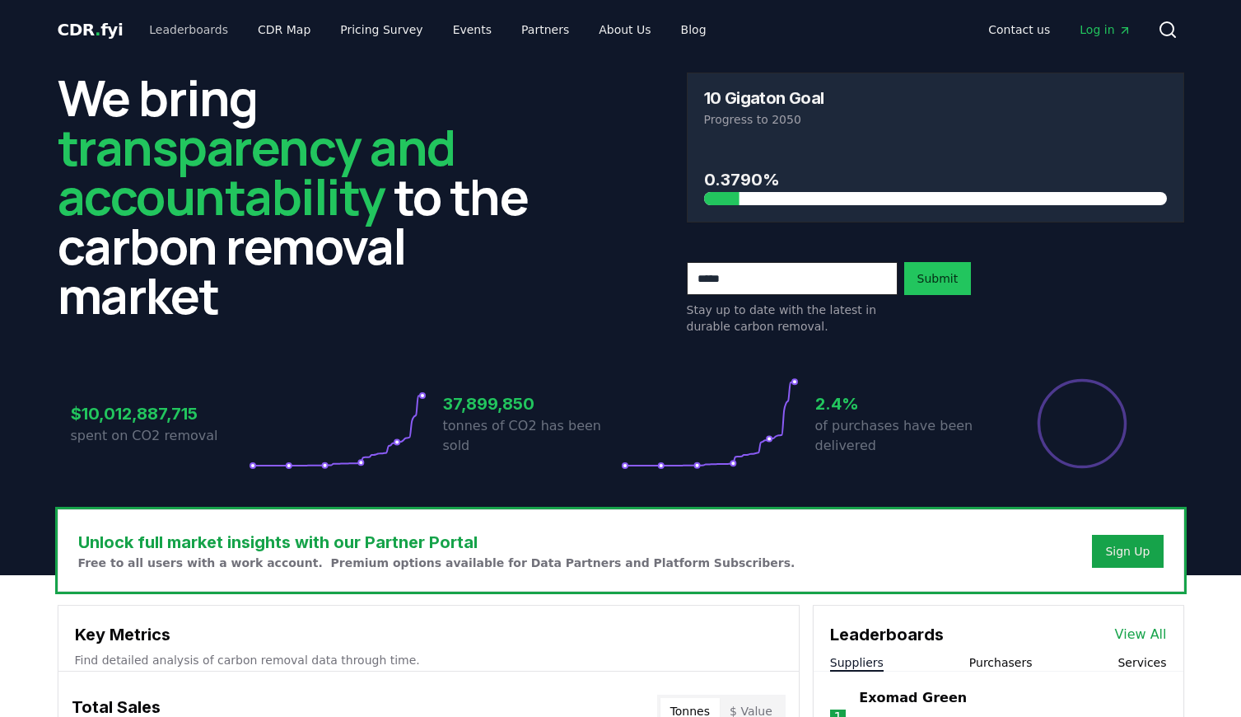
click at [174, 30] on link "Leaderboards" at bounding box center [188, 30] width 105 height 30
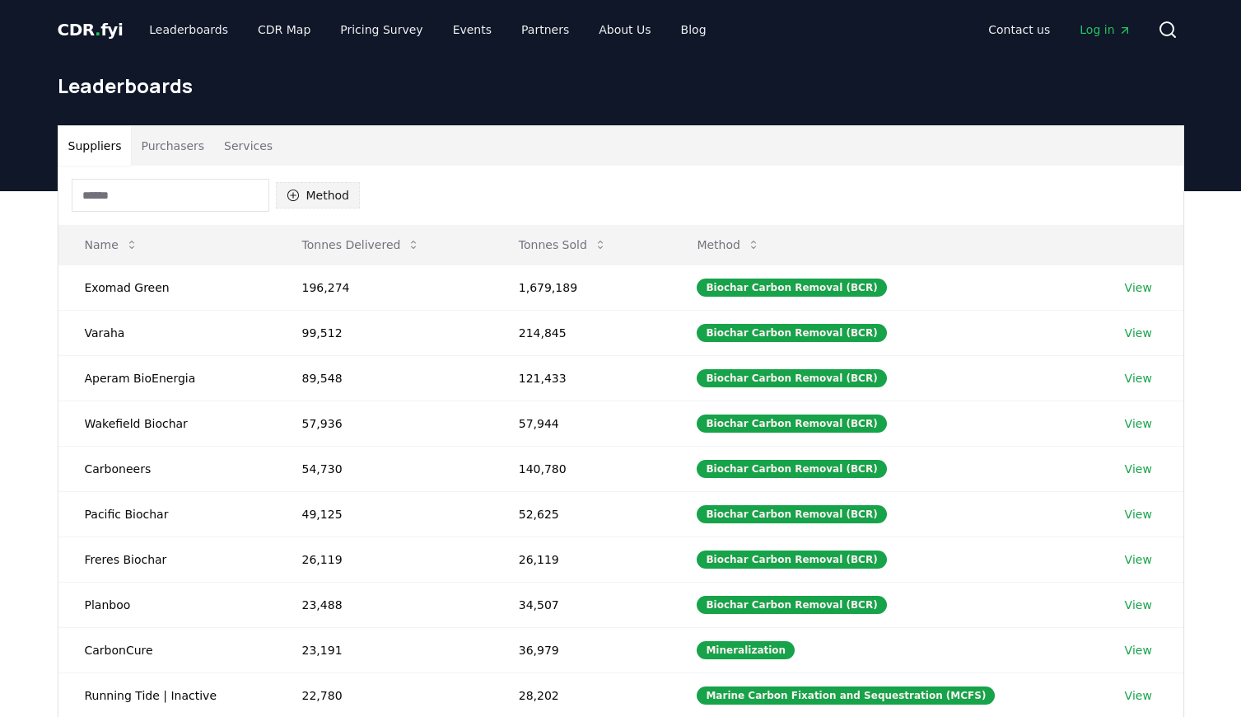
click at [318, 196] on button "Method" at bounding box center [318, 195] width 85 height 26
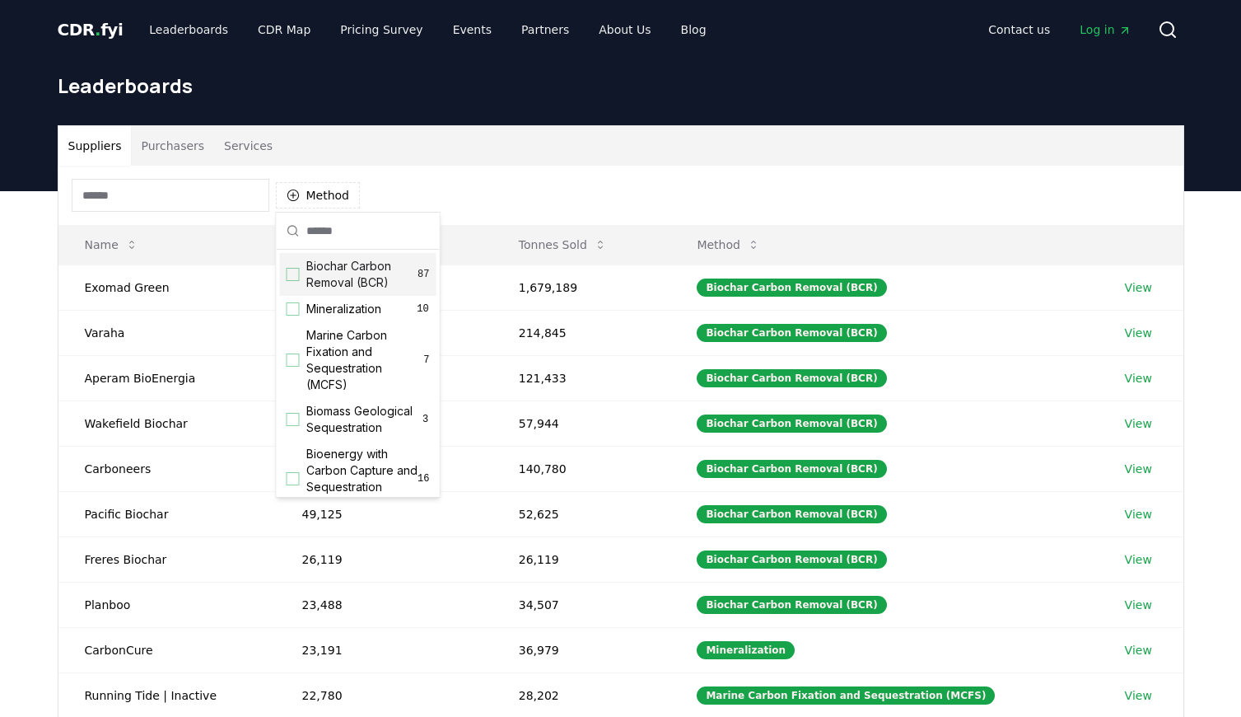
click at [291, 273] on div "Suggestions" at bounding box center [293, 274] width 13 height 13
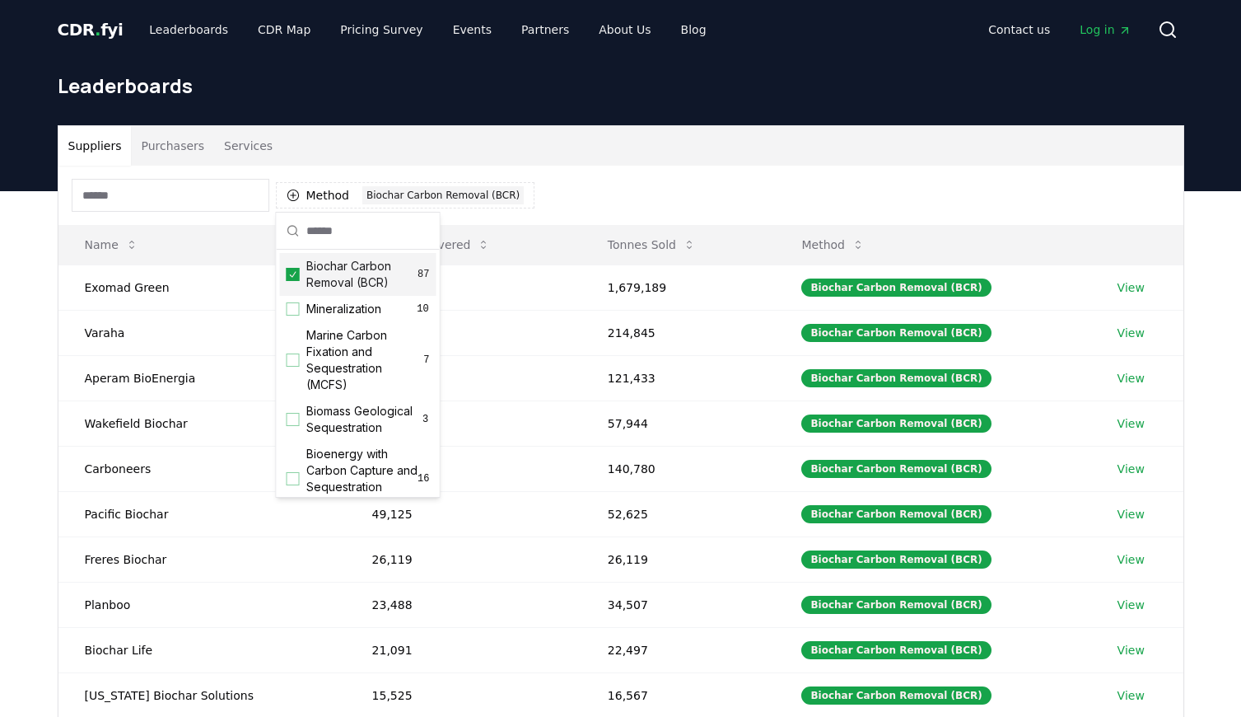
click at [633, 164] on div "Suppliers Purchasers Services" at bounding box center [620, 146] width 1125 height 40
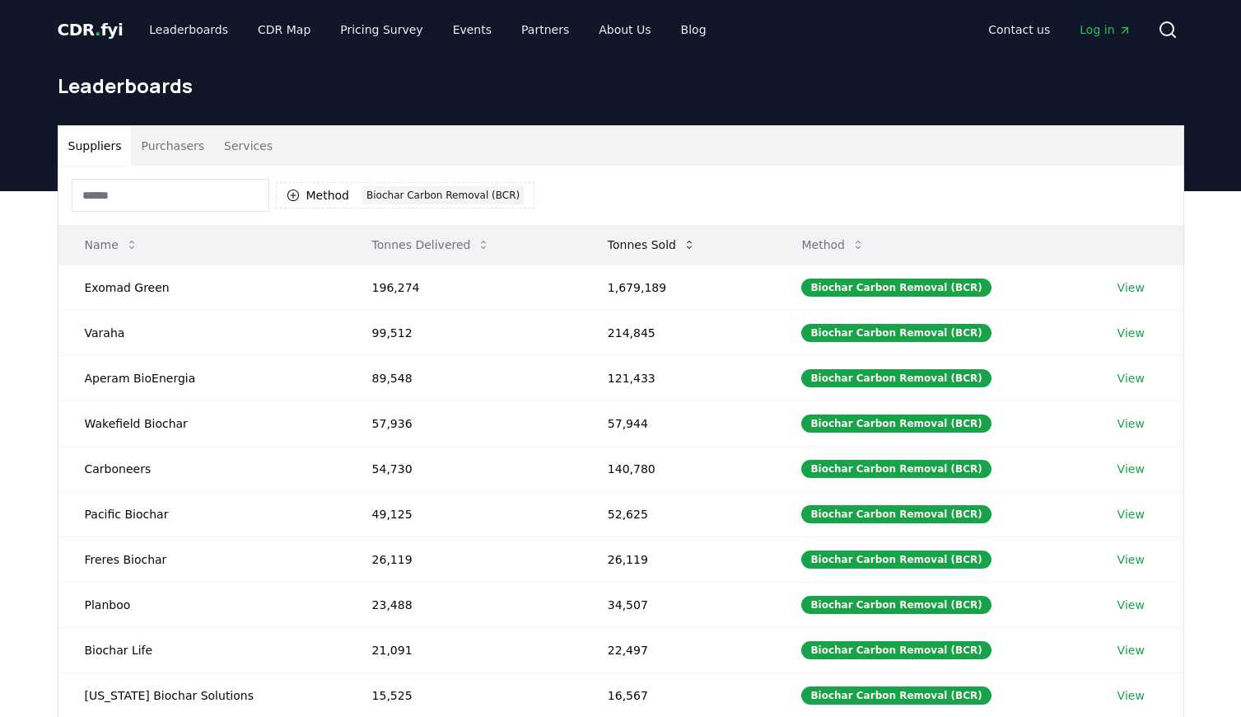
click at [637, 250] on button "Tonnes Sold" at bounding box center [652, 244] width 114 height 33
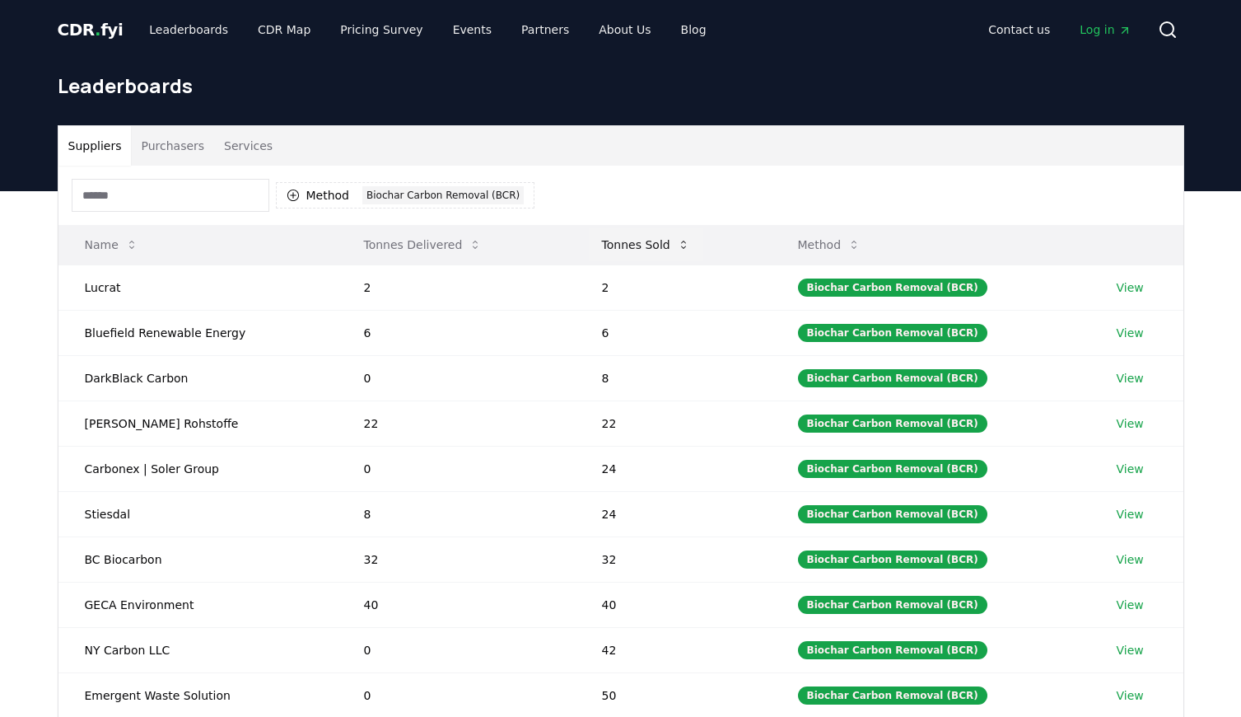
click at [637, 250] on button "Tonnes Sold" at bounding box center [646, 244] width 114 height 33
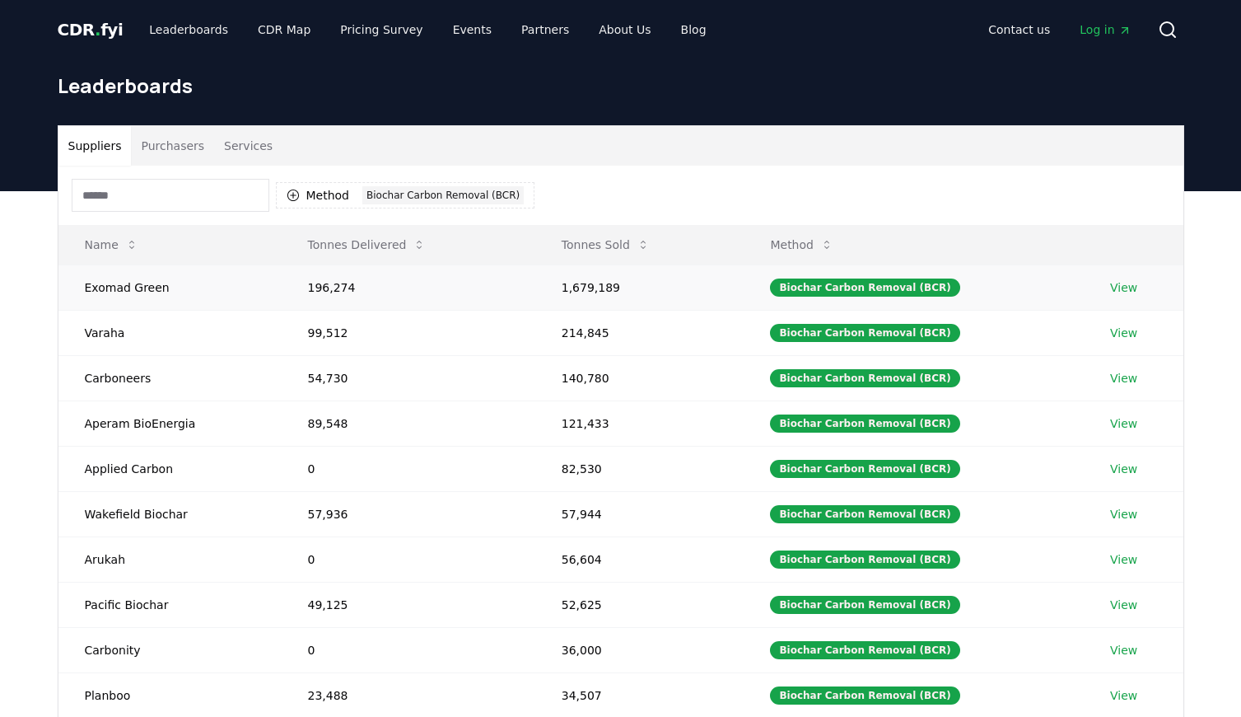
click at [1125, 290] on link "View" at bounding box center [1123, 287] width 27 height 16
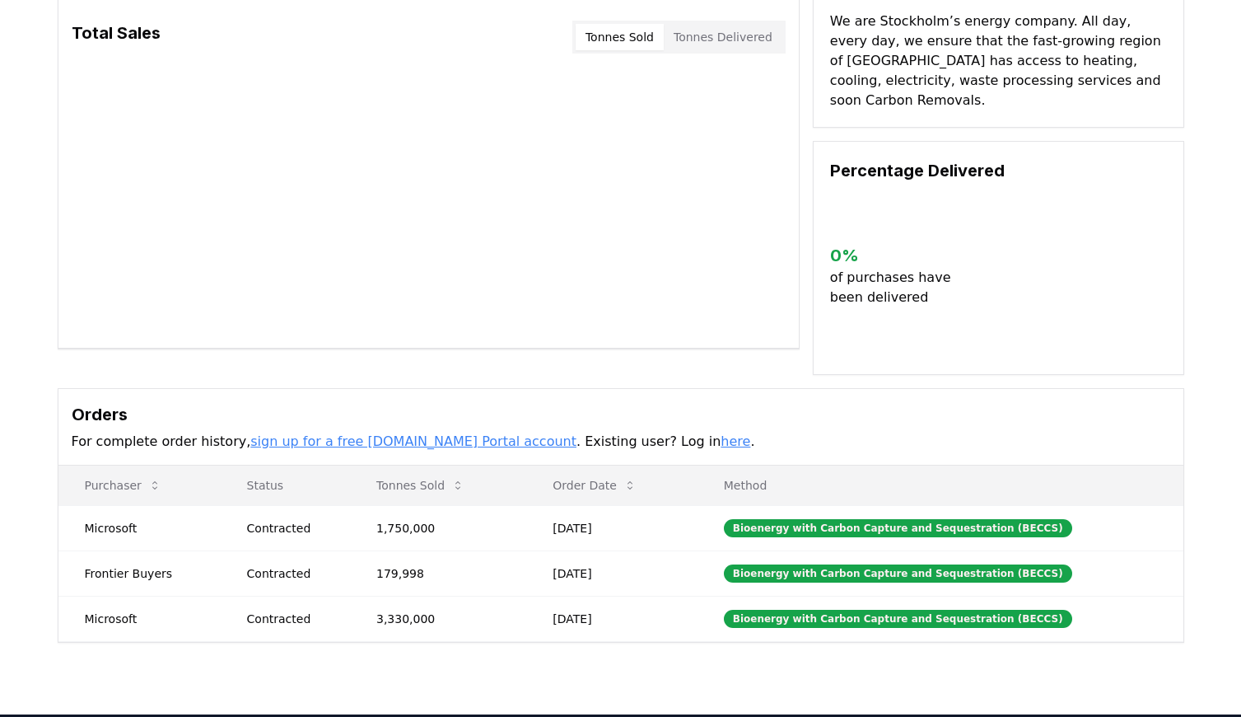
scroll to position [129, 0]
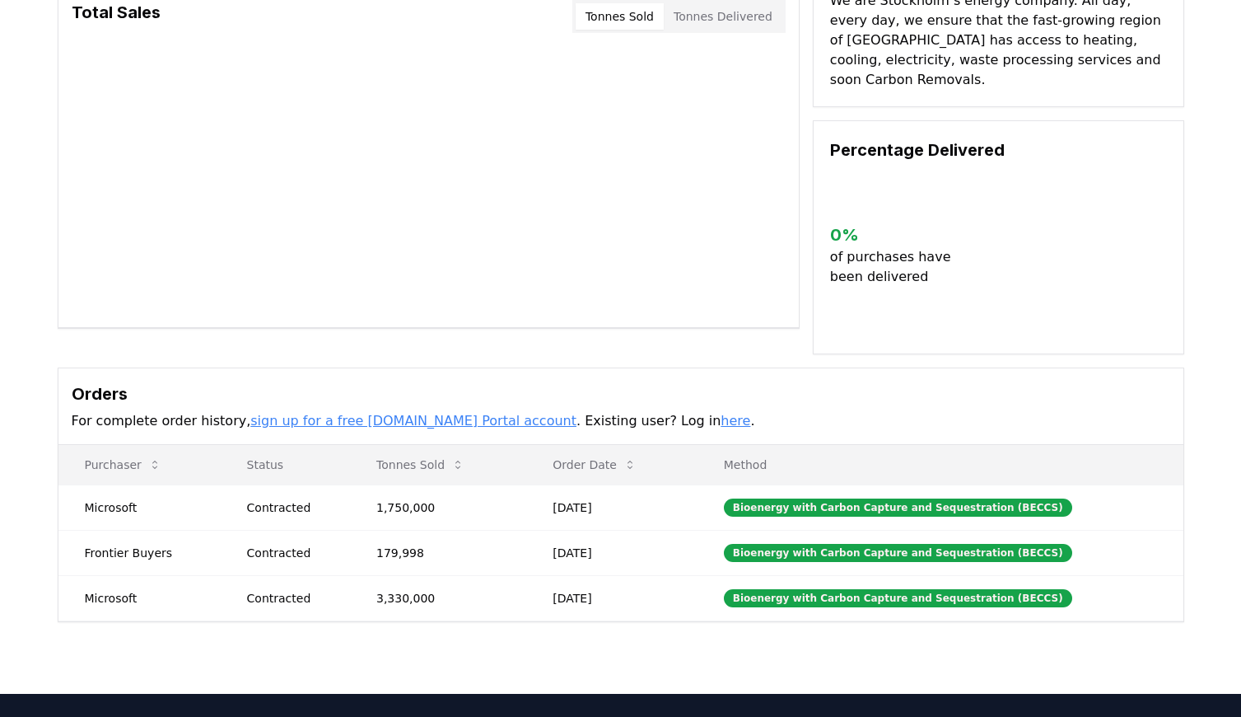
scroll to position [149, 0]
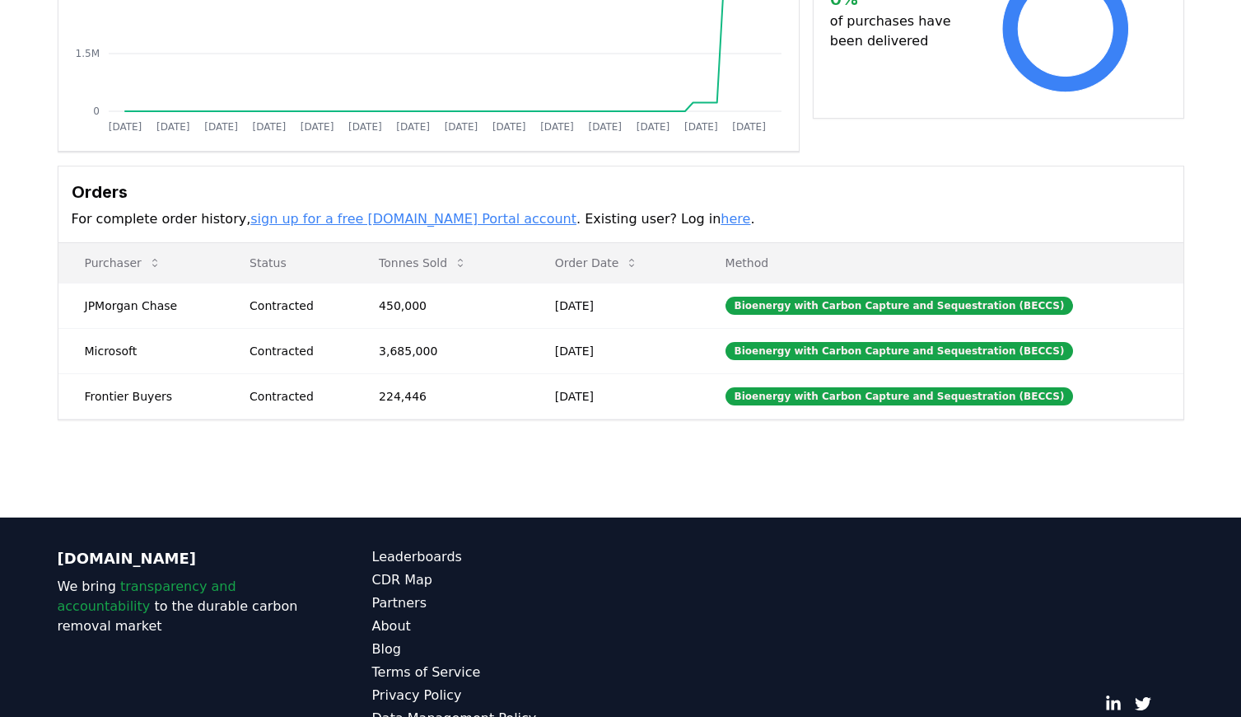
scroll to position [325, 0]
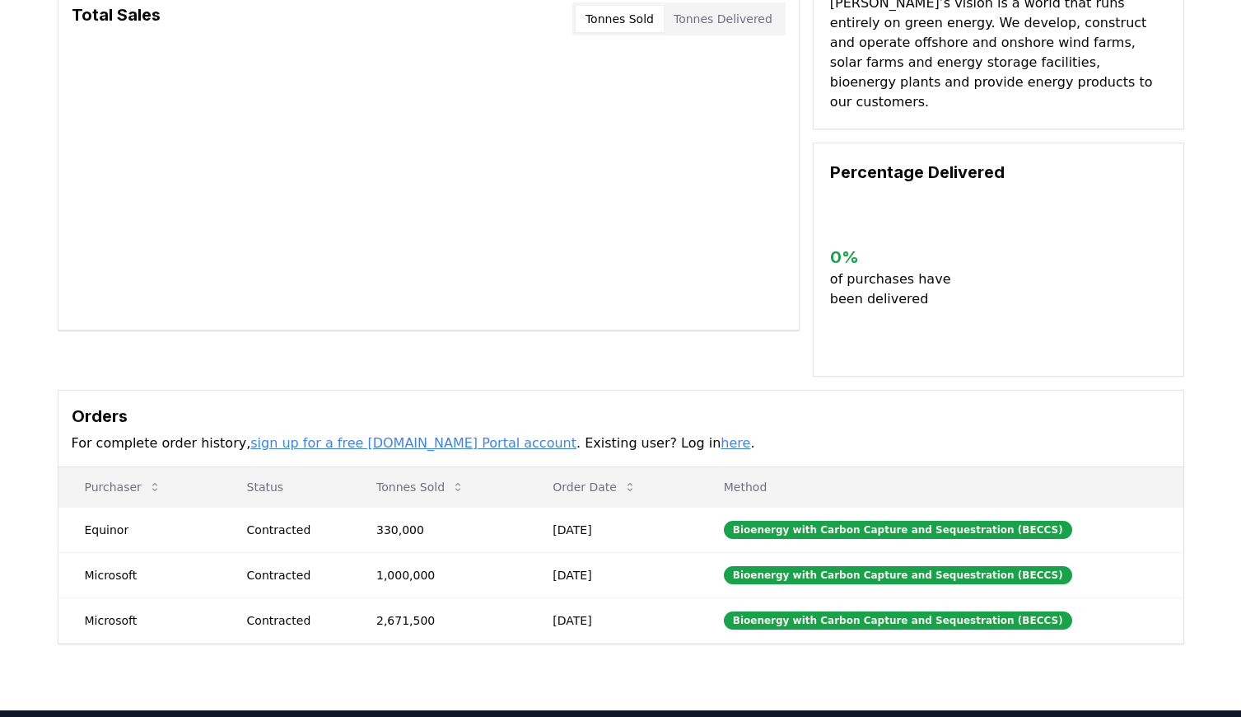
scroll to position [151, 0]
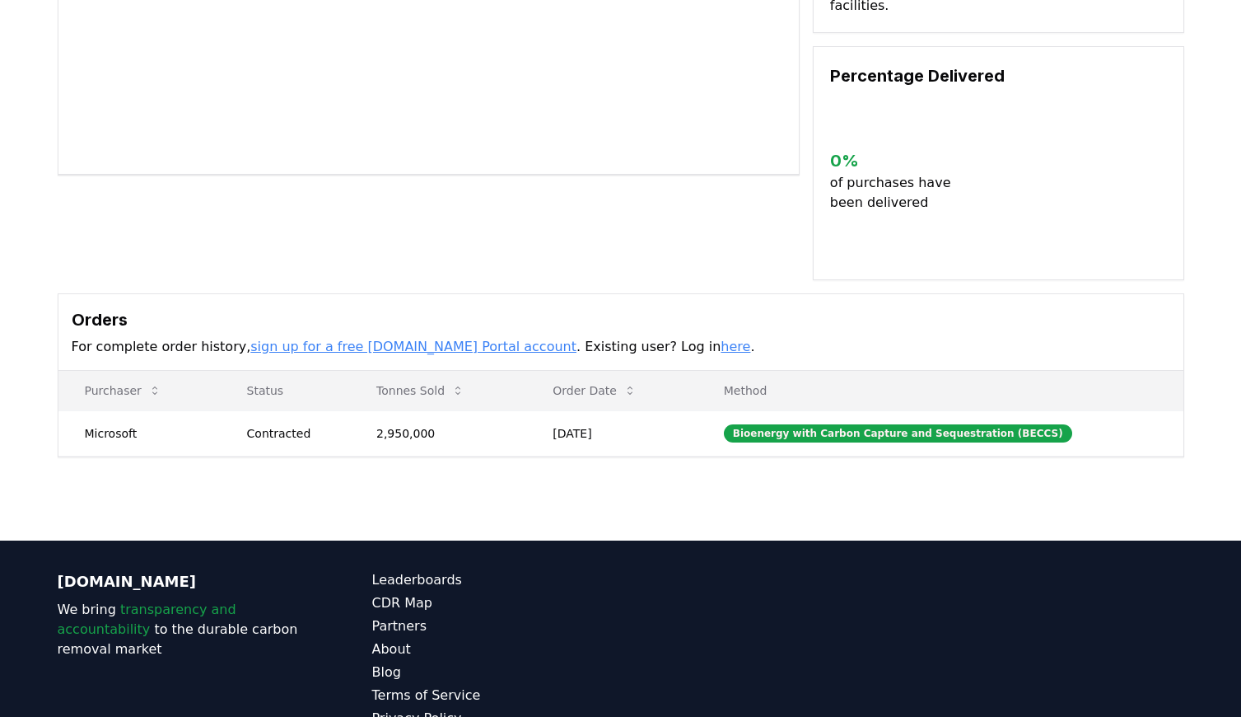
scroll to position [305, 0]
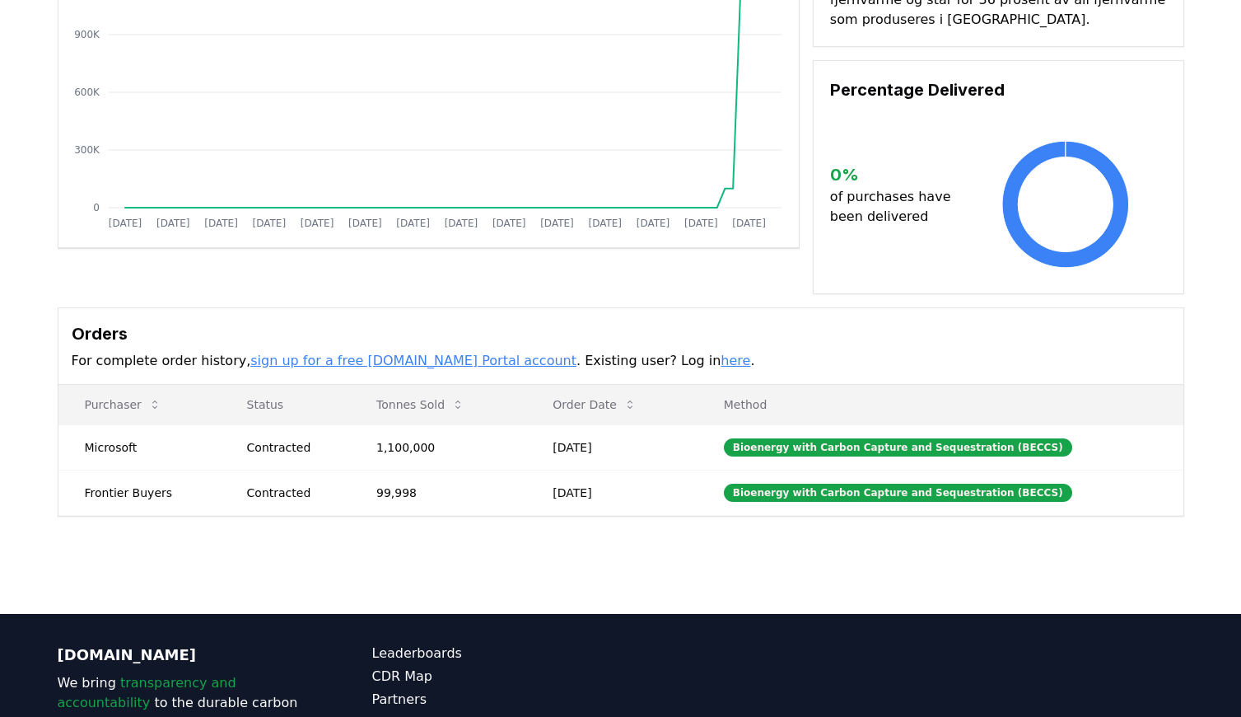
scroll to position [221, 0]
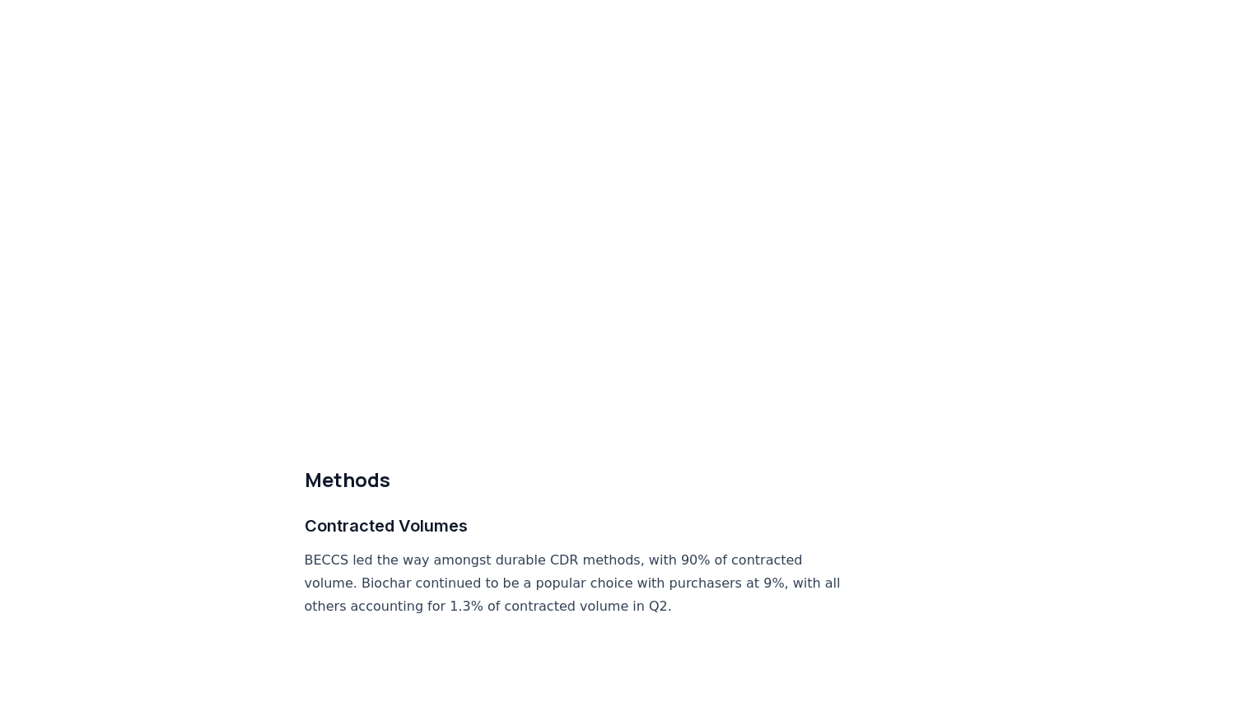
scroll to position [7170, 0]
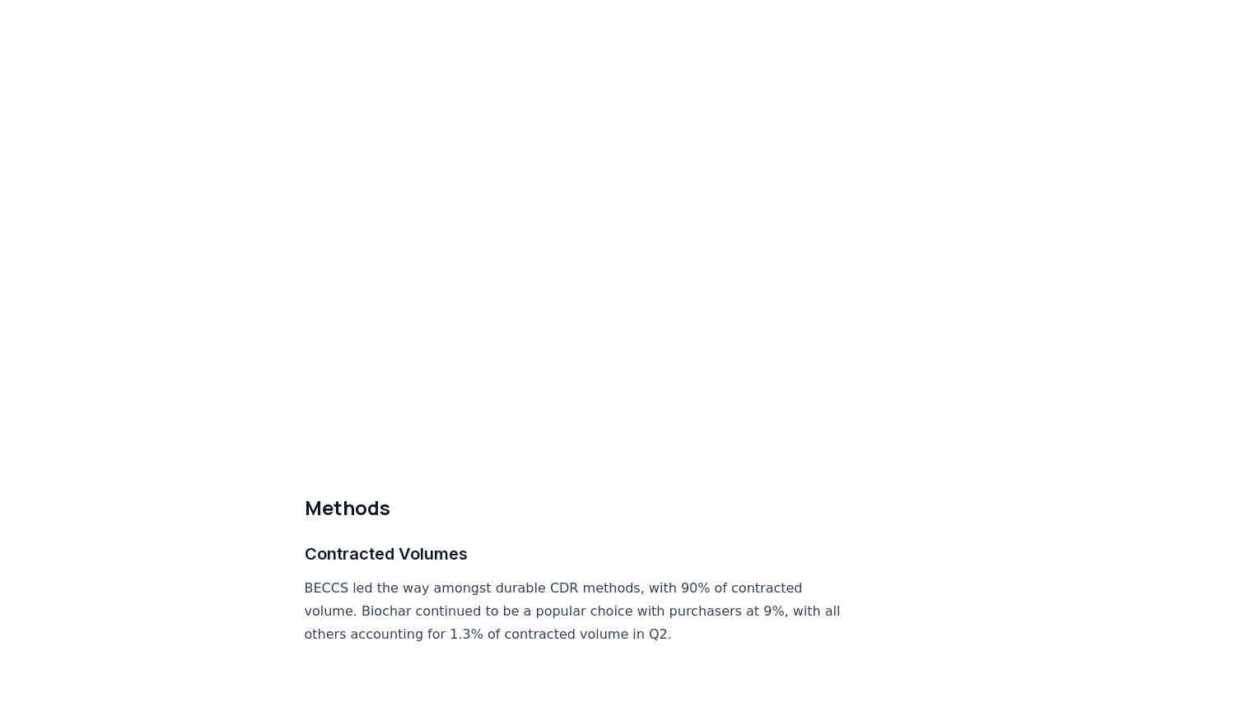
drag, startPoint x: 646, startPoint y: 189, endPoint x: 758, endPoint y: 188, distance: 112.0
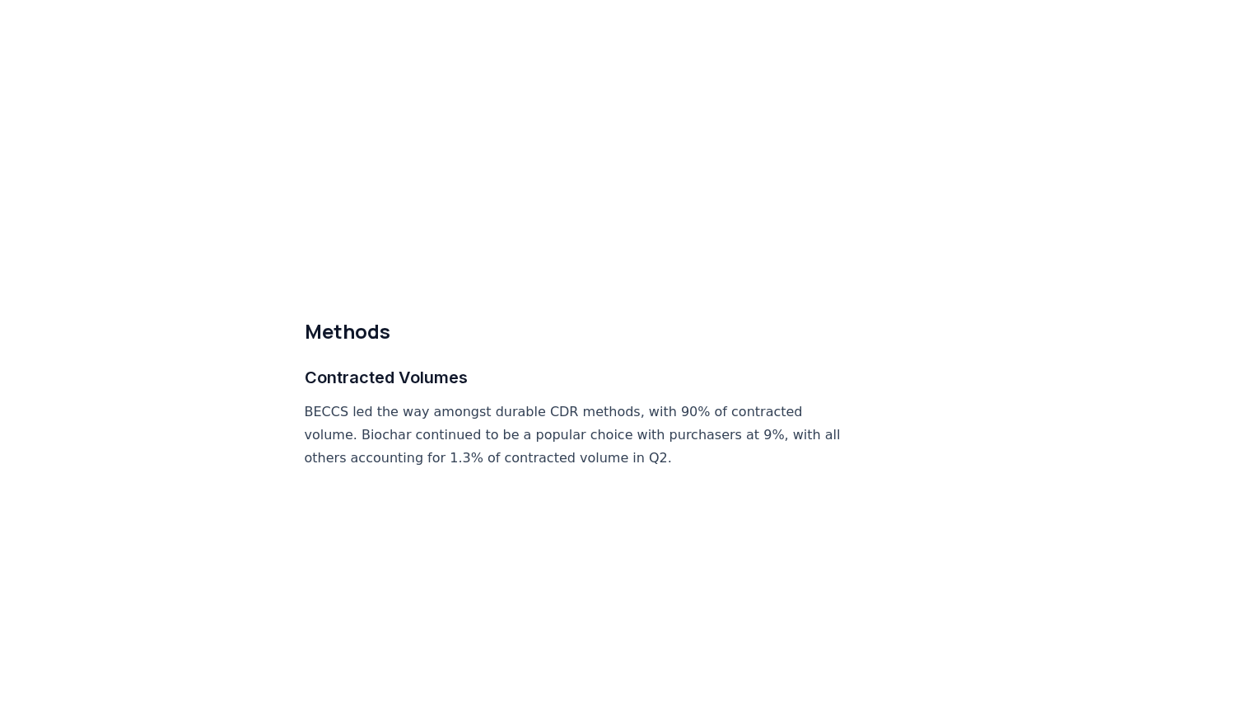
scroll to position [7312, 0]
